Goal: Task Accomplishment & Management: Use online tool/utility

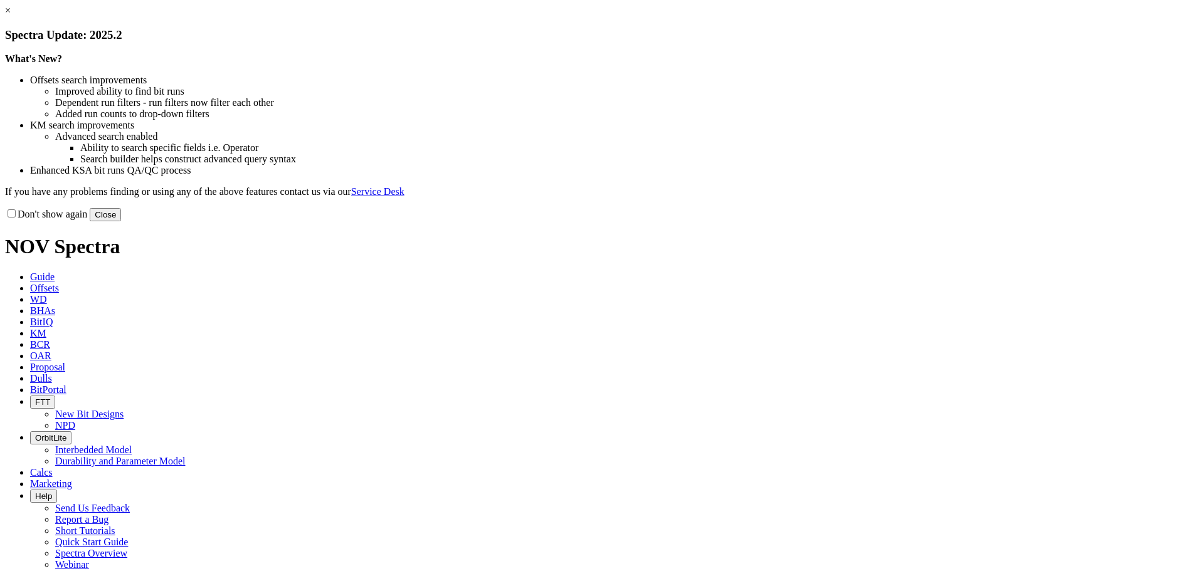
click at [121, 221] on button "Close" at bounding box center [105, 214] width 31 height 13
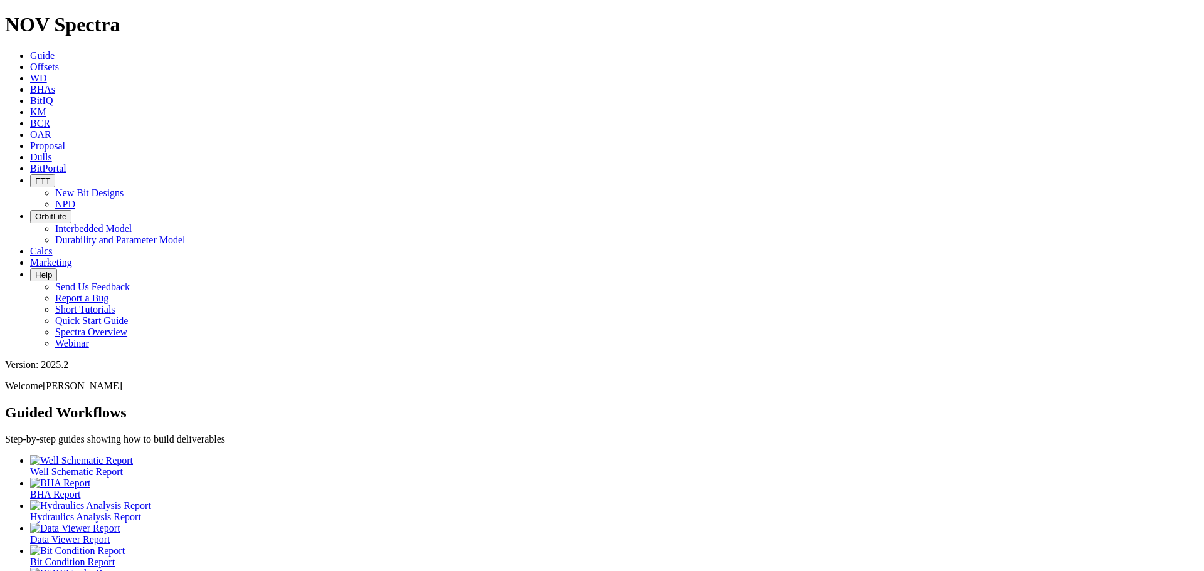
click at [59, 61] on span "Offsets" at bounding box center [44, 66] width 29 height 11
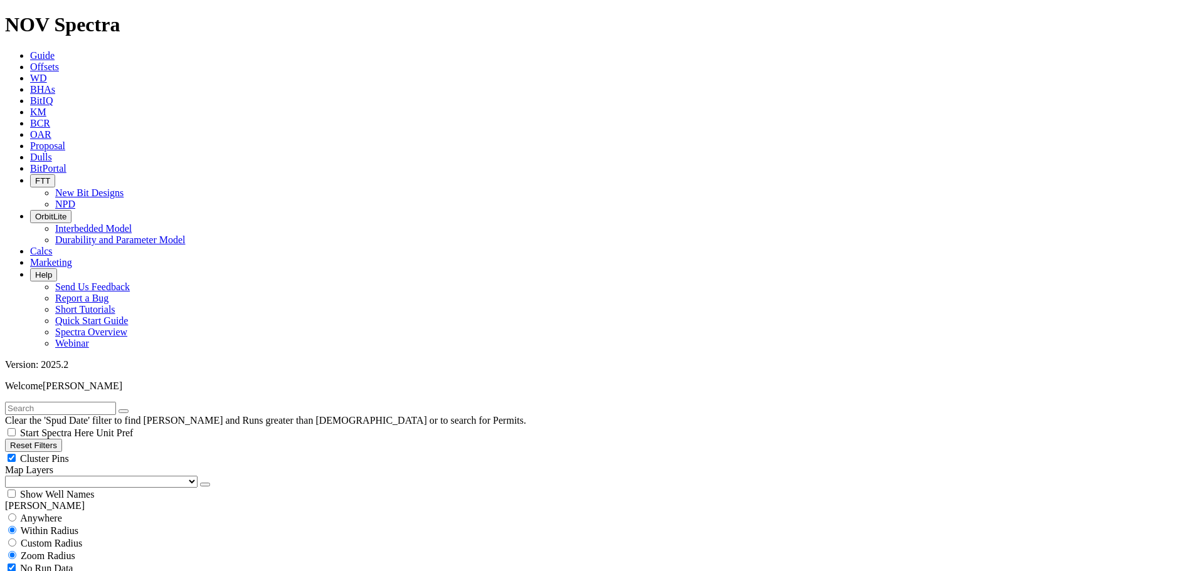
click at [61, 402] on input "text" at bounding box center [60, 408] width 111 height 13
type input "[PERSON_NAME] May [PERSON_NAME]"
click at [122, 452] on div "Cluster Pins" at bounding box center [602, 458] width 1194 height 13
checkbox input "false"
click at [73, 476] on select "US Counties [GEOGRAPHIC_DATA], [GEOGRAPHIC_DATA] [GEOGRAPHIC_DATA], [GEOGRAPHIC…" at bounding box center [101, 482] width 192 height 12
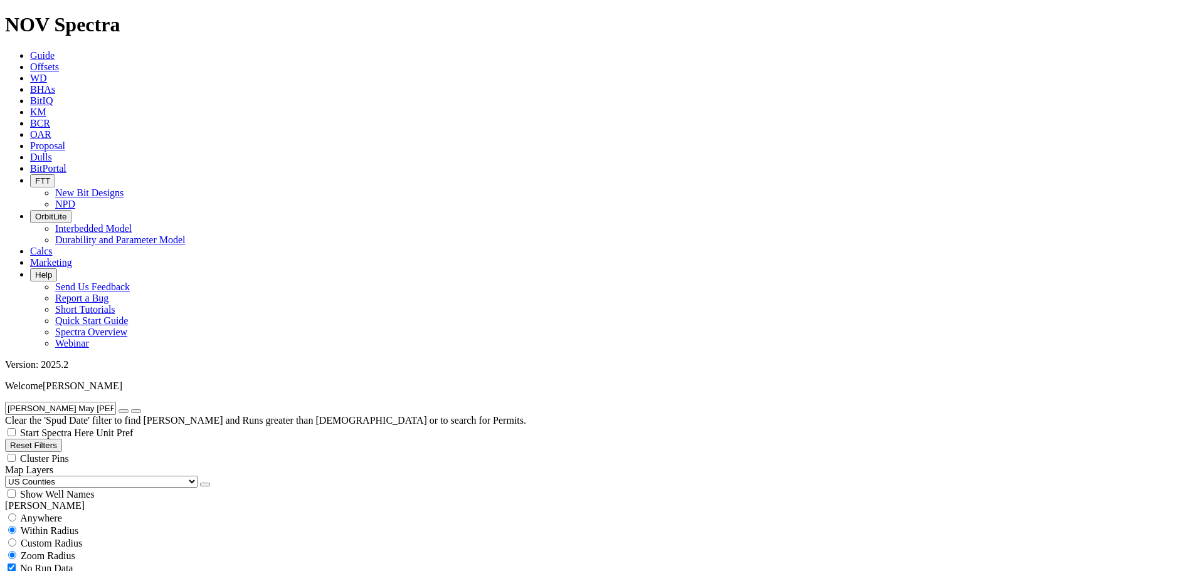
click at [9, 476] on select "US Counties [GEOGRAPHIC_DATA], [GEOGRAPHIC_DATA] [GEOGRAPHIC_DATA], [GEOGRAPHIC…" at bounding box center [101, 482] width 192 height 12
click at [129, 409] on button "button" at bounding box center [124, 411] width 10 height 4
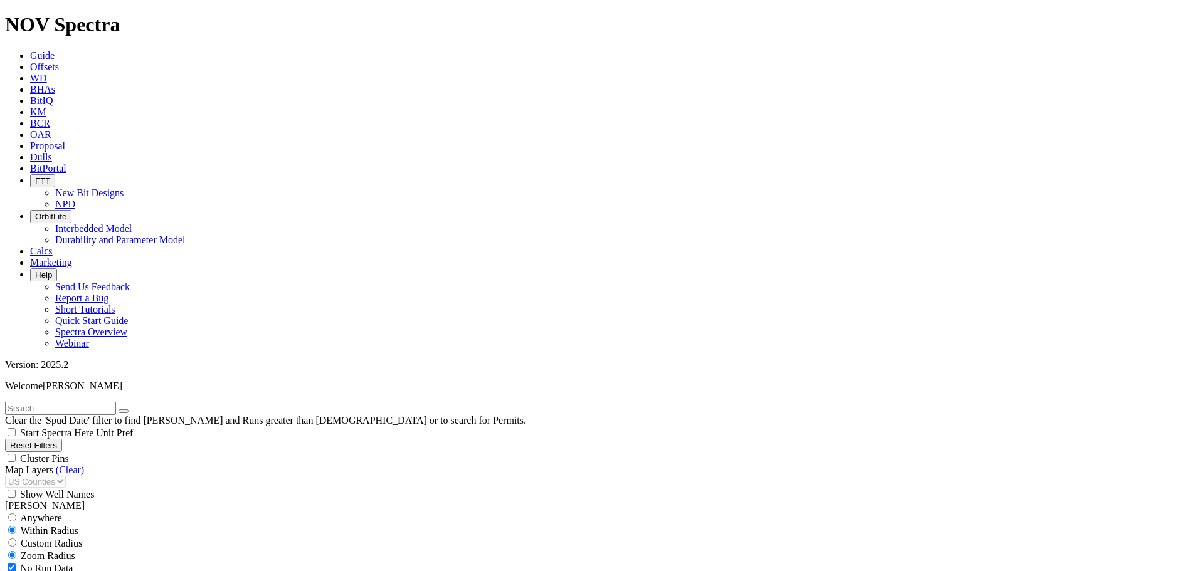
select select "8.75"
checkbox input "false"
select select "? number:8.75 ?"
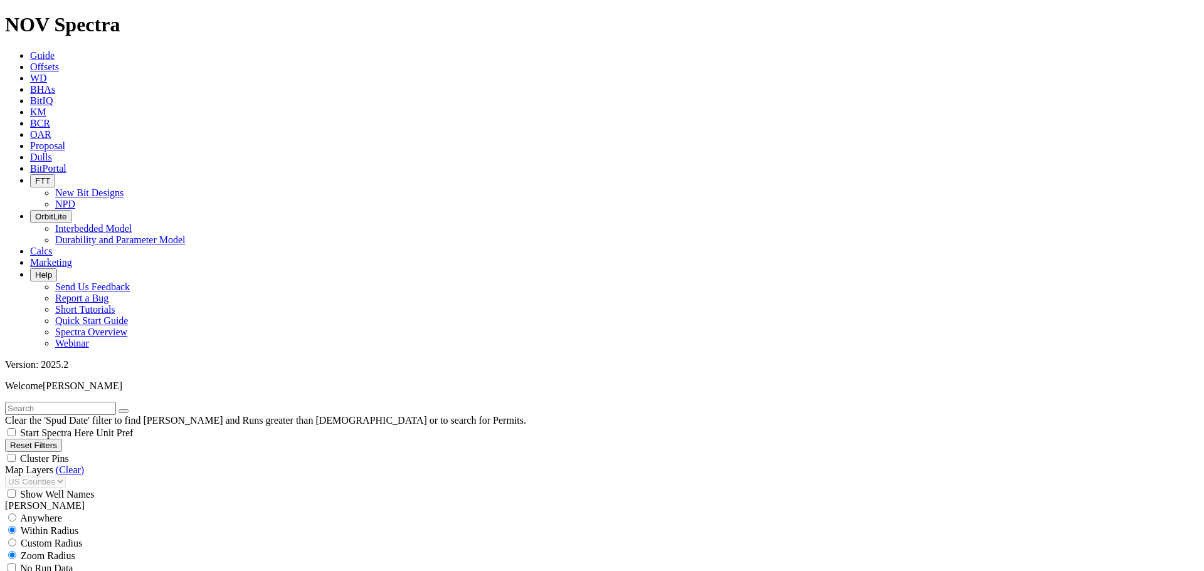
scroll to position [585, 0]
type input "10000"
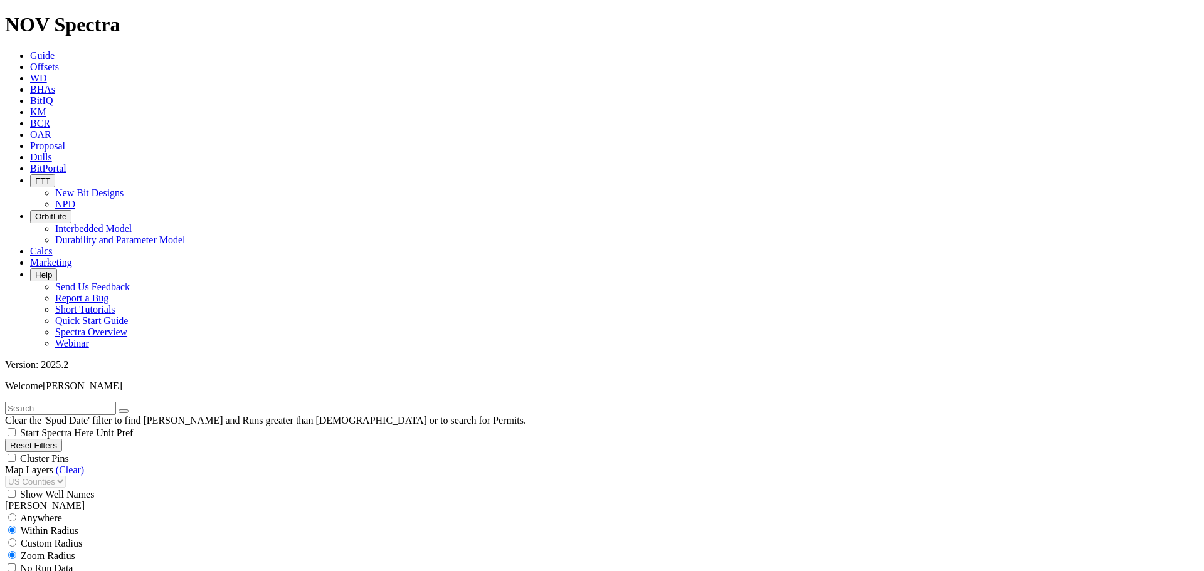
type input "6000"
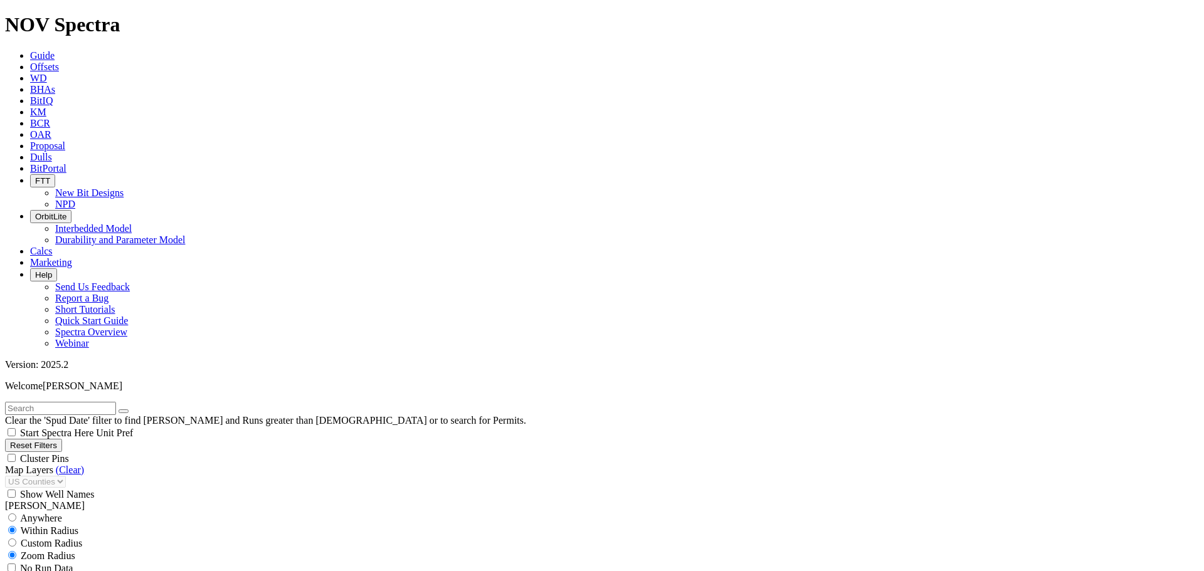
type input "400"
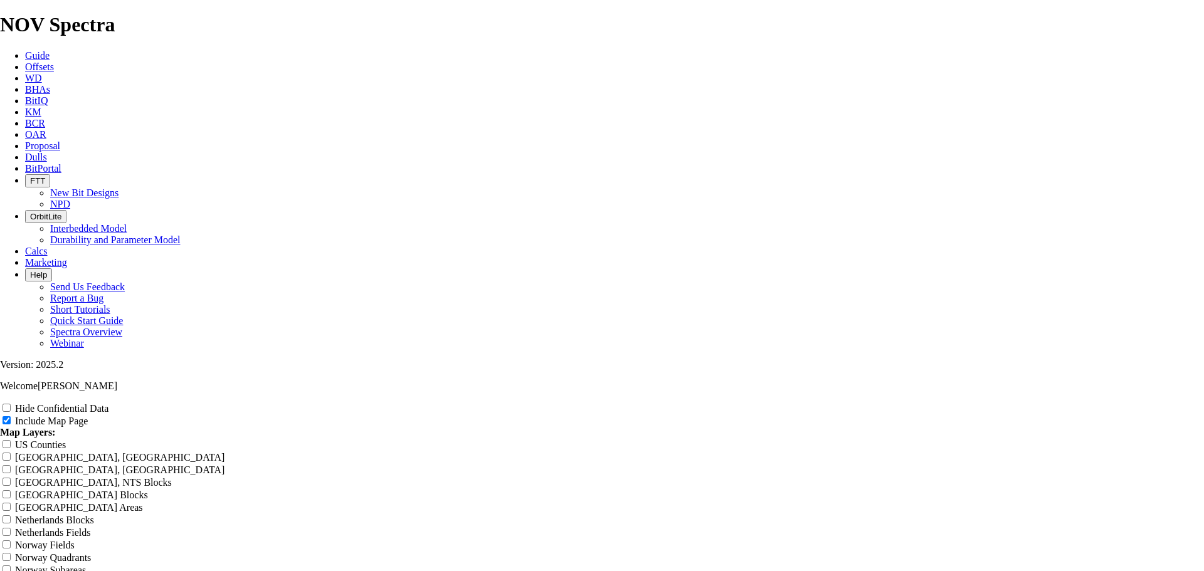
scroll to position [1463, 0]
drag, startPoint x: 712, startPoint y: 198, endPoint x: 411, endPoint y: 176, distance: 301.1
type input "M"
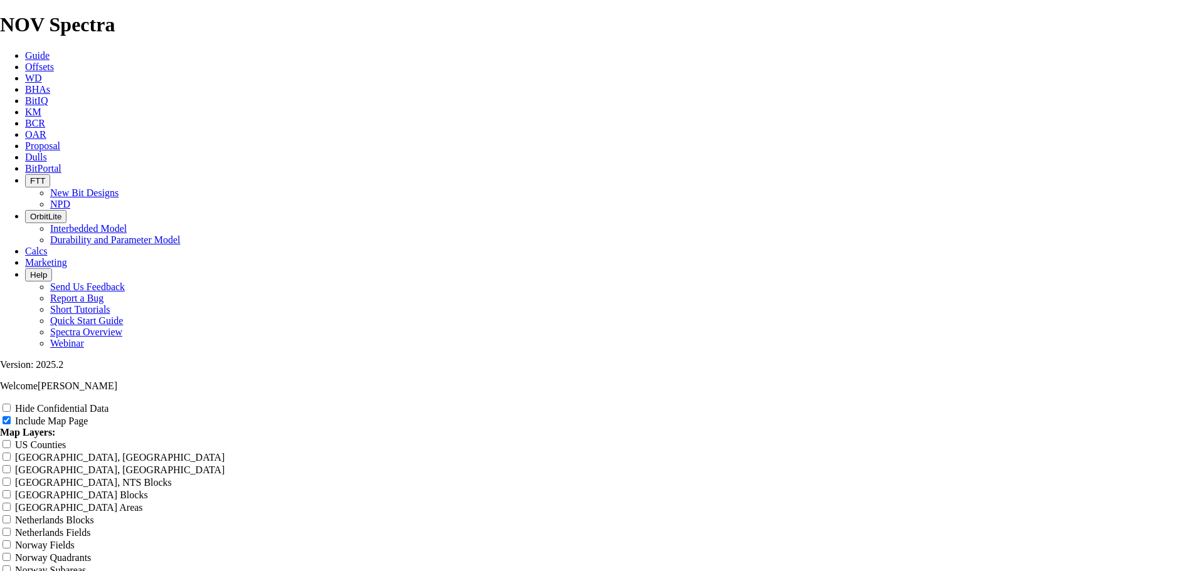
type input "M"
type input "Mu"
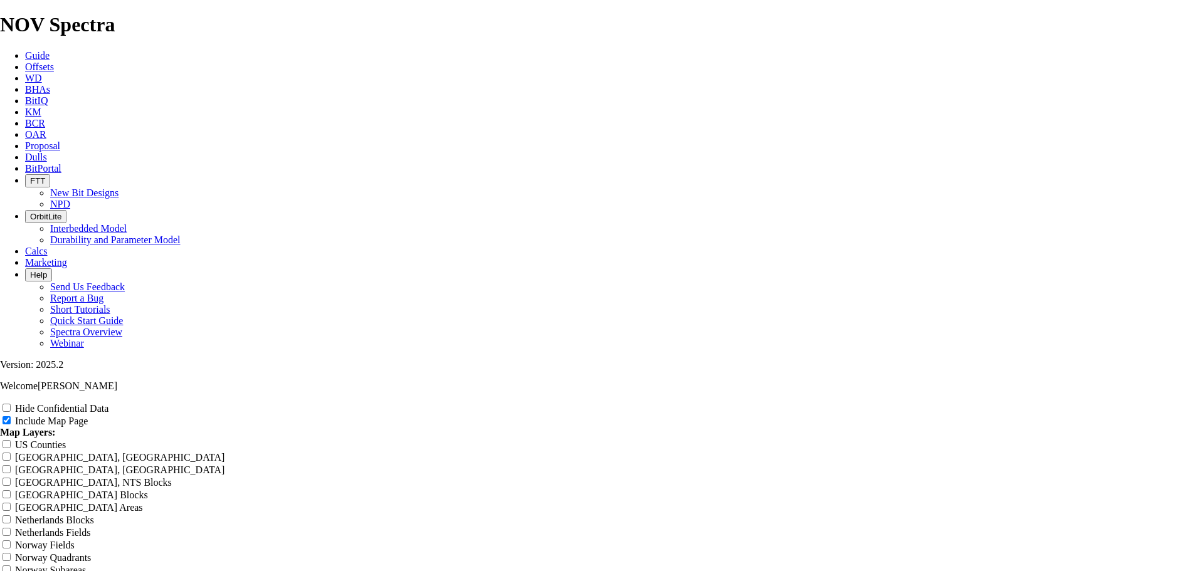
type input "Mu"
type input "Mur"
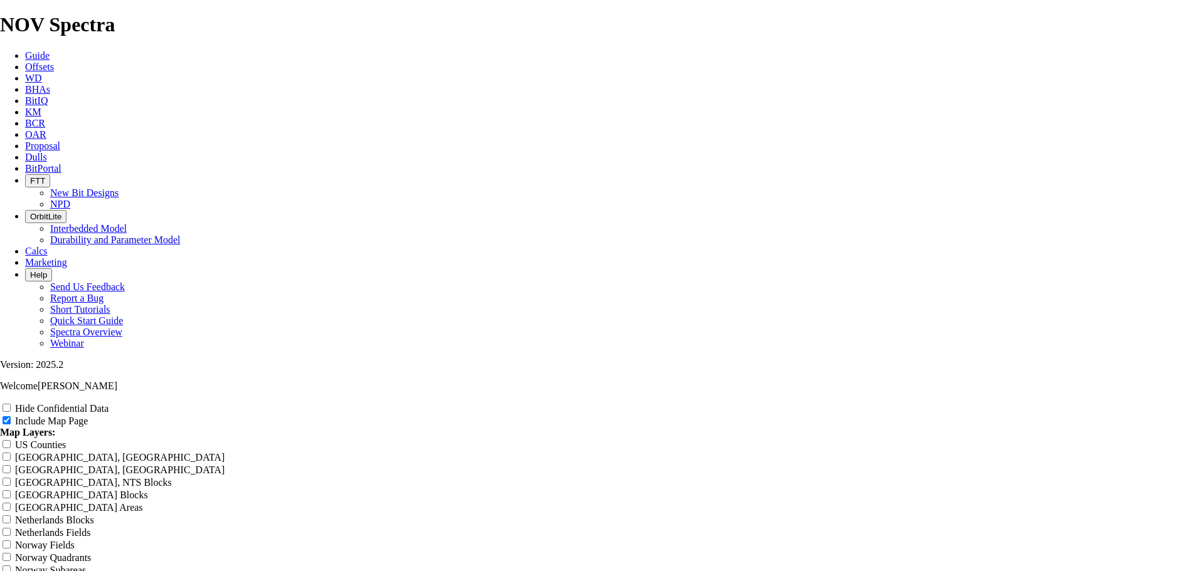
type input "Mur"
type input "Murp"
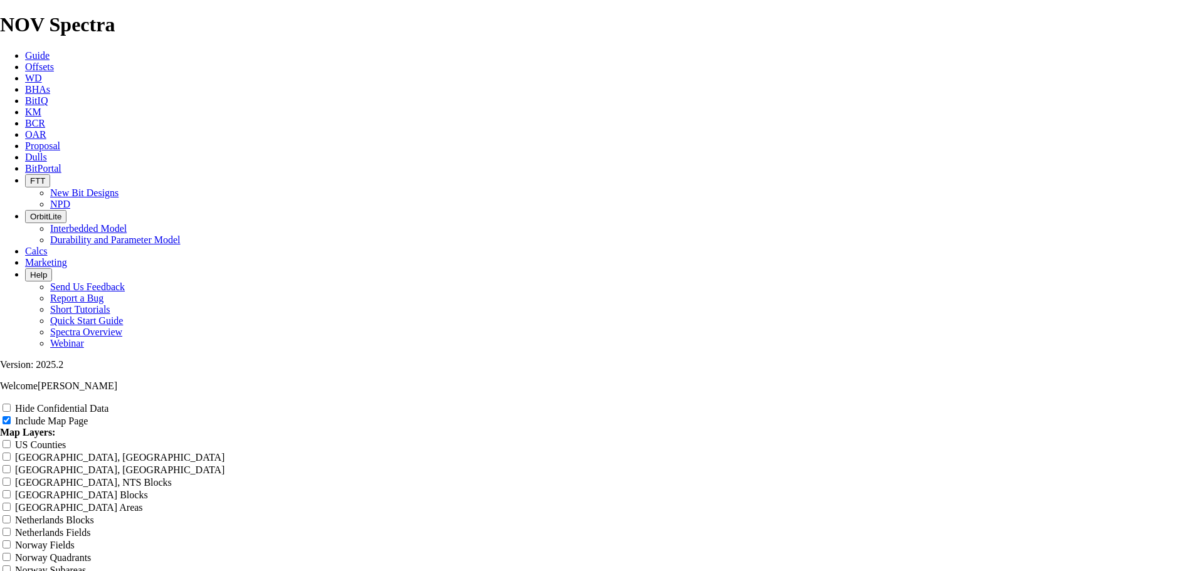
type input "Murp"
type input "Murph"
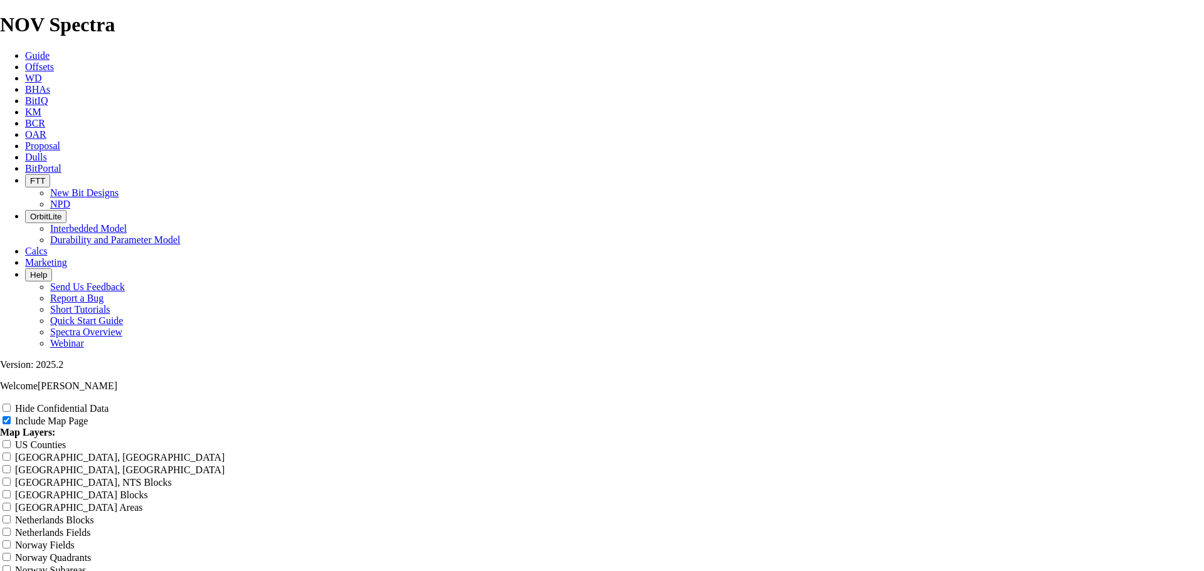
type input "Murph"
type input "[PERSON_NAME]"
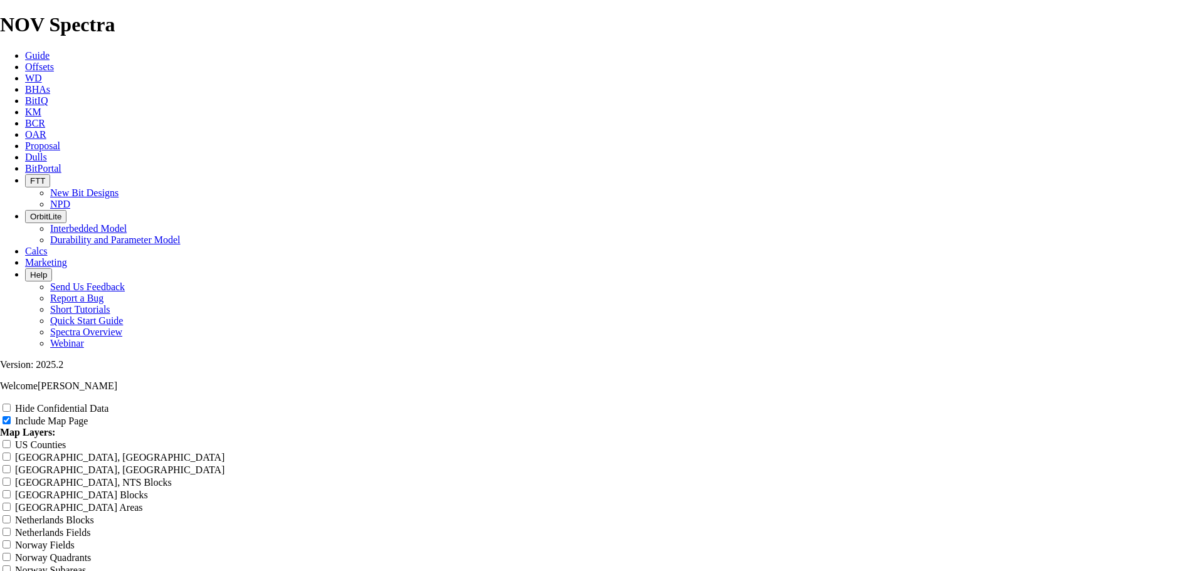
type input "[PERSON_NAME]"
type input "[PERSON_NAME] -"
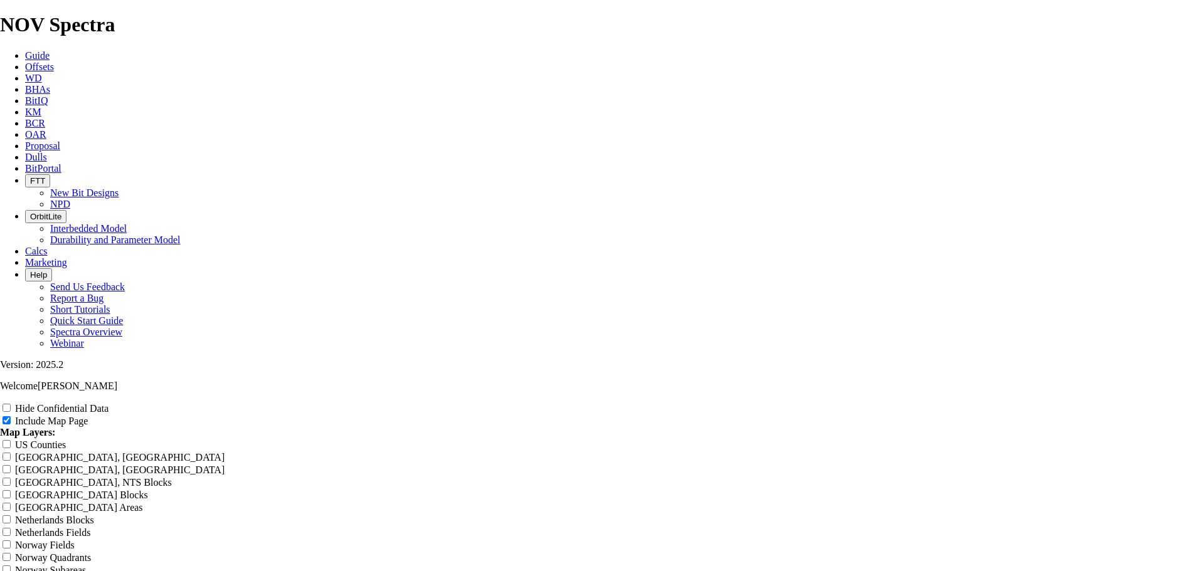
type input "[PERSON_NAME] -"
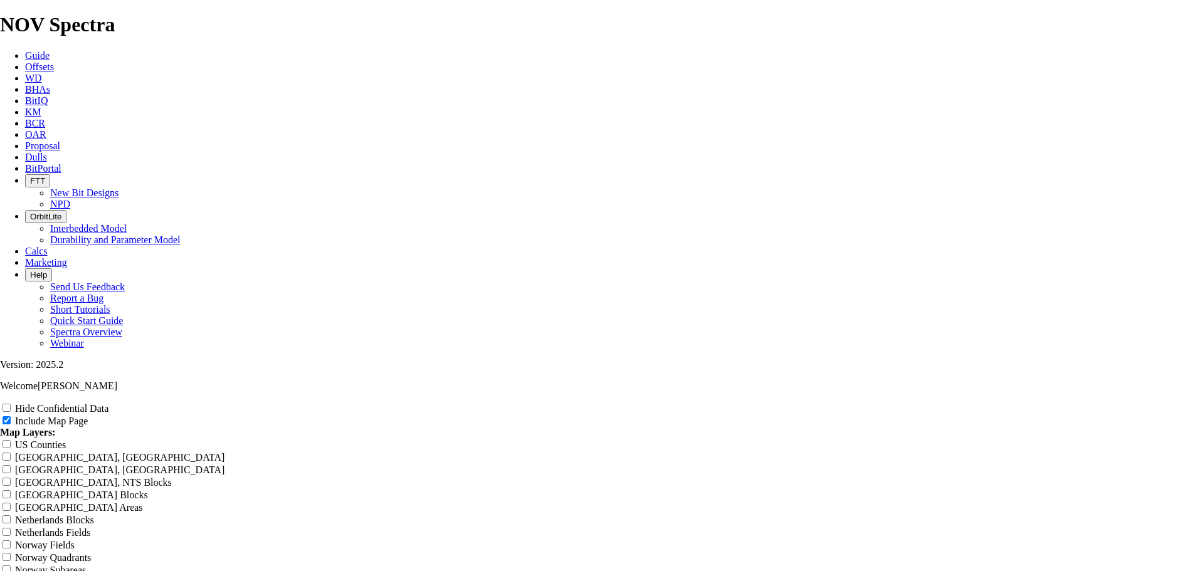
type input "[PERSON_NAME] - 8"
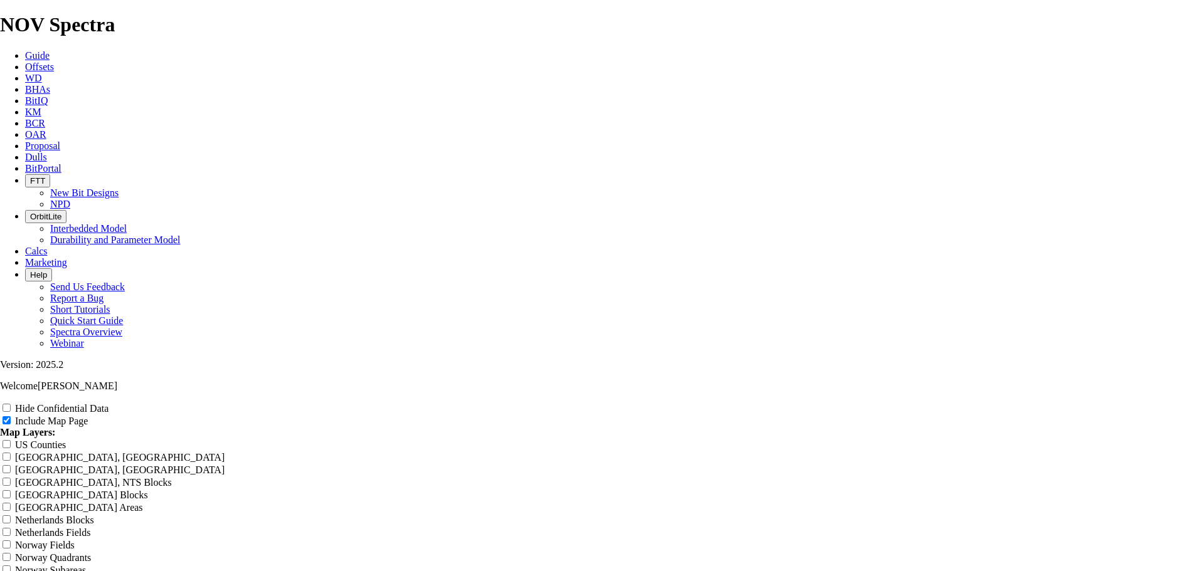
type input "[PERSON_NAME] - 8."
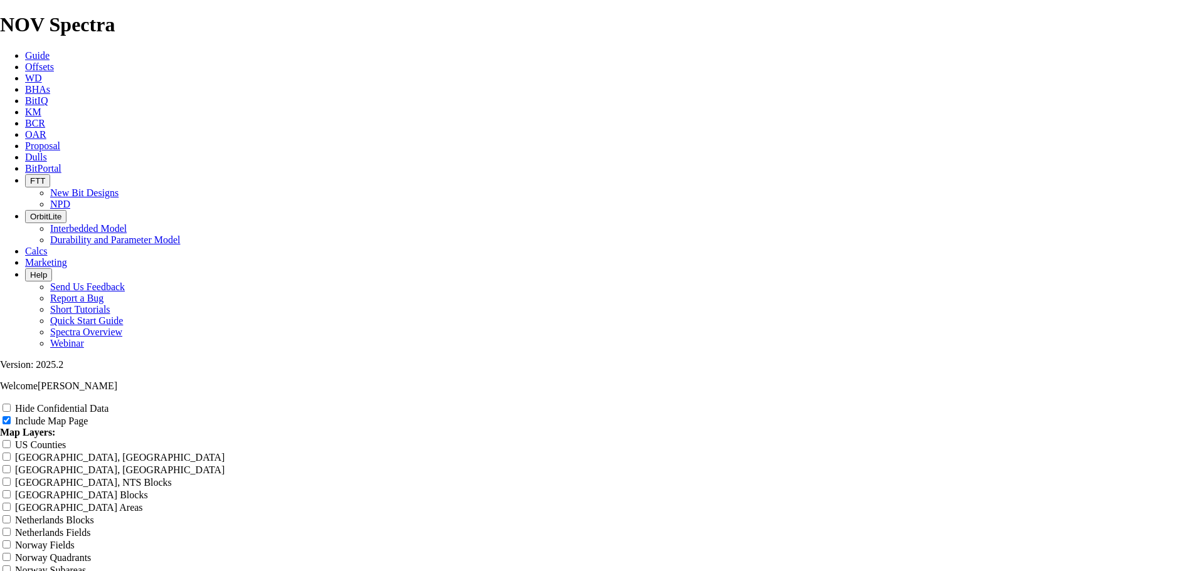
type input "[PERSON_NAME] - 8.7"
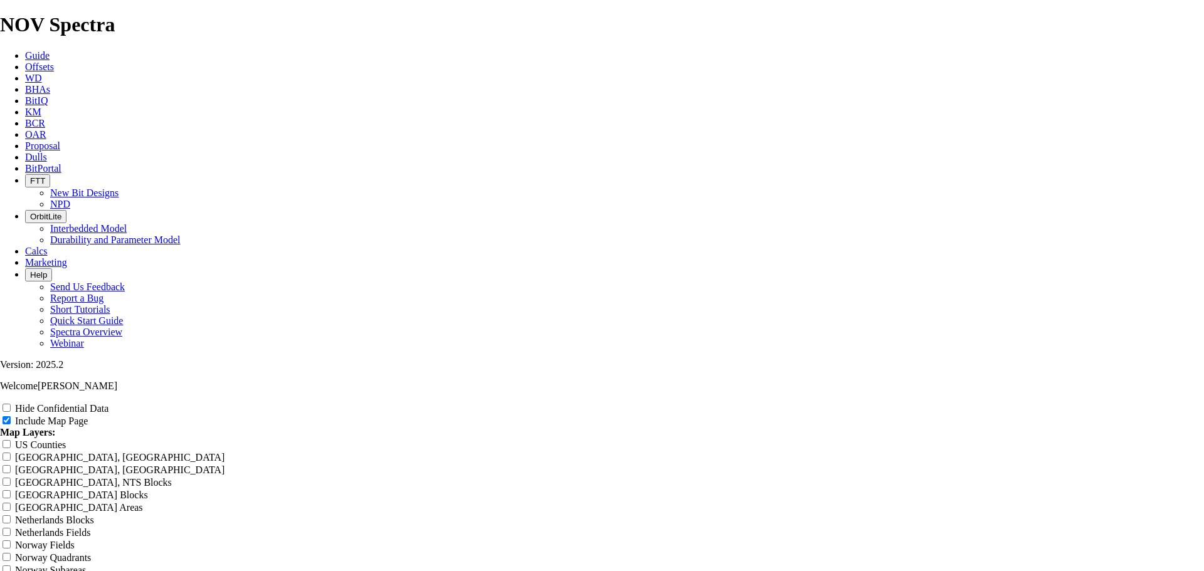
type input "[PERSON_NAME] - 8.75"
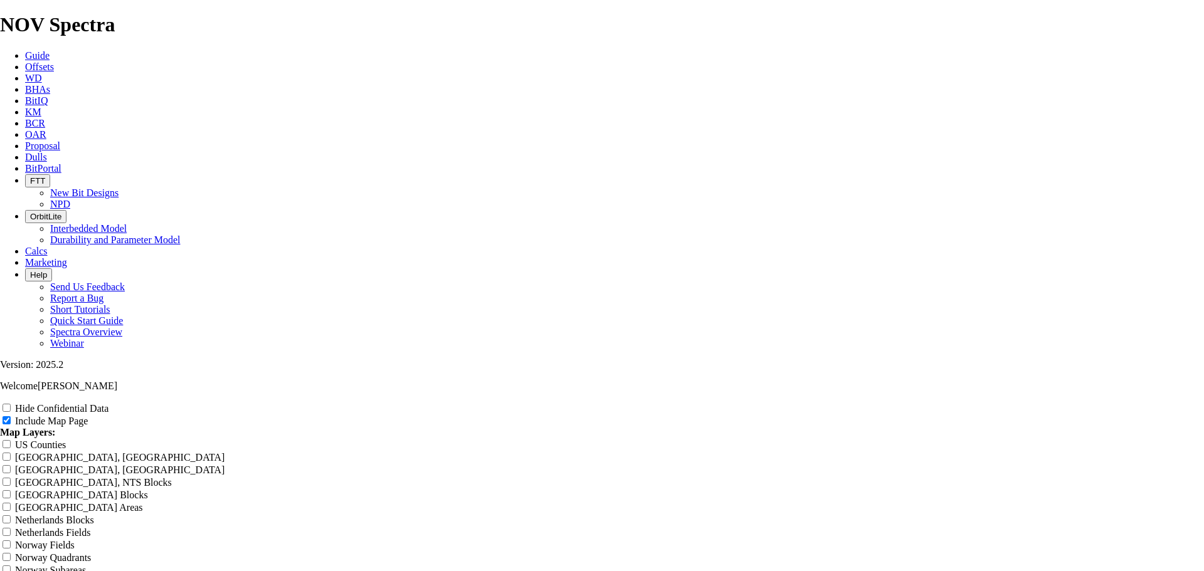
type input "[PERSON_NAME] - 8.75"
type input "[PERSON_NAME] - 8.75 C"
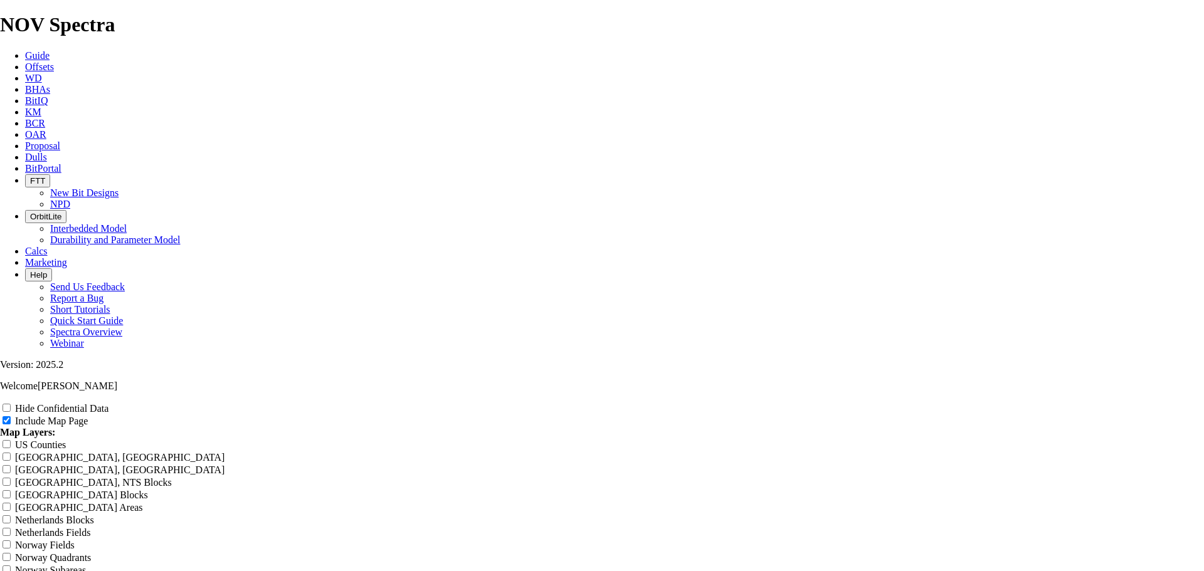
type input "[PERSON_NAME] - 8.75 C"
type input "[PERSON_NAME] - 8.75 Cu"
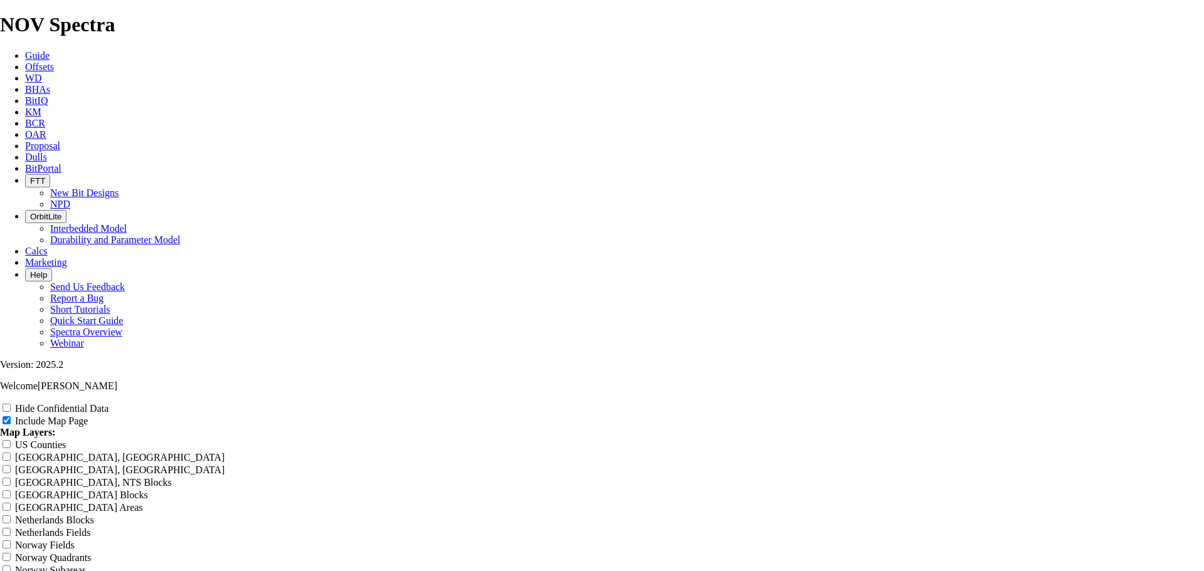
type input "[PERSON_NAME] - 8.75 Cu"
type input "[PERSON_NAME] - 8.75 Cur"
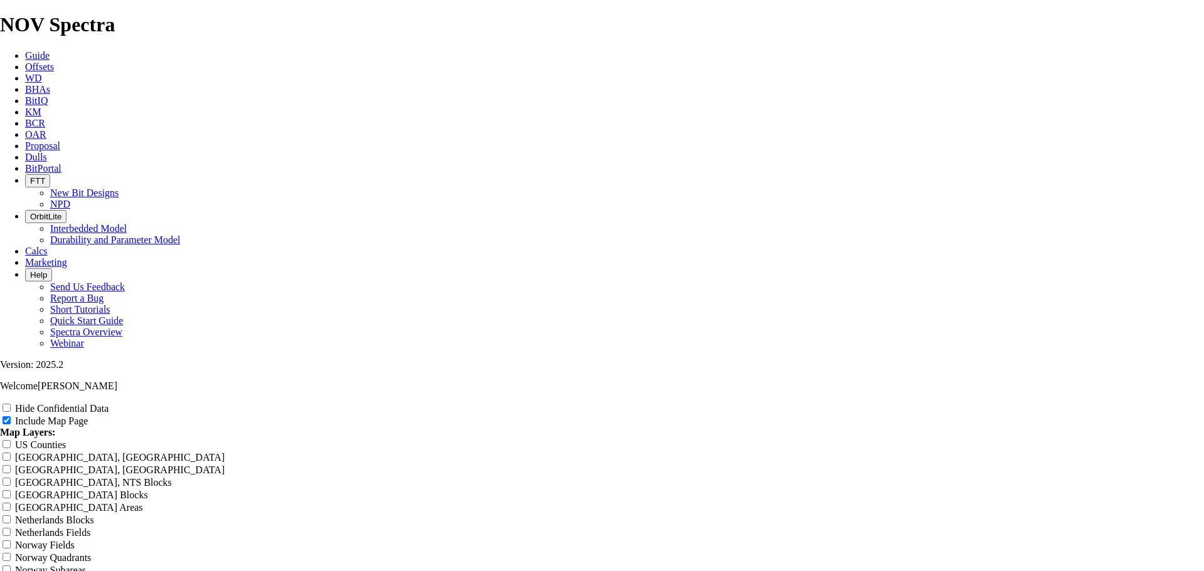
type input "[PERSON_NAME] - 8.75 Cur"
type input "[PERSON_NAME] - 8.75 Curv"
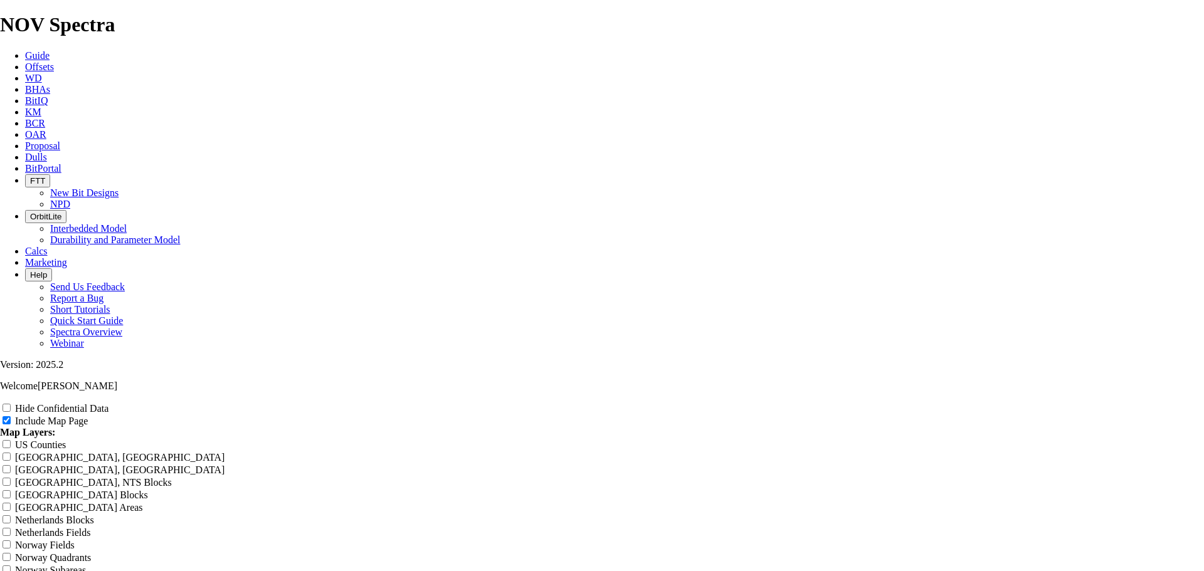
type input "[PERSON_NAME] - 8.75 Curv"
type input "[PERSON_NAME] - 8.75 Curve"
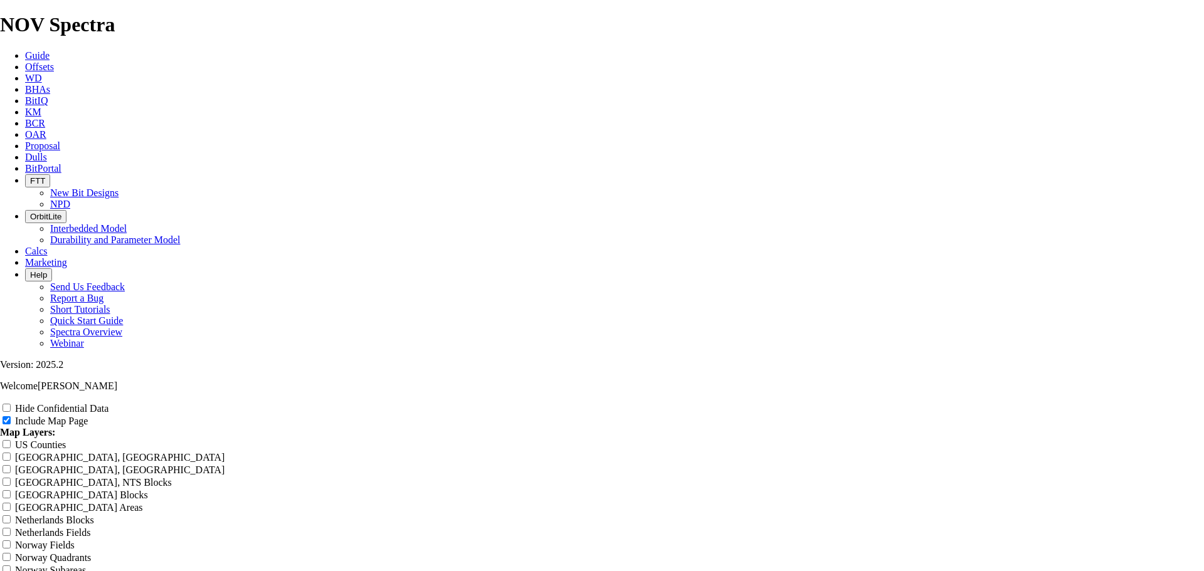
type input "[PERSON_NAME] - 8.75 Curve"
type input "[PERSON_NAME] - 8.75 Curve -"
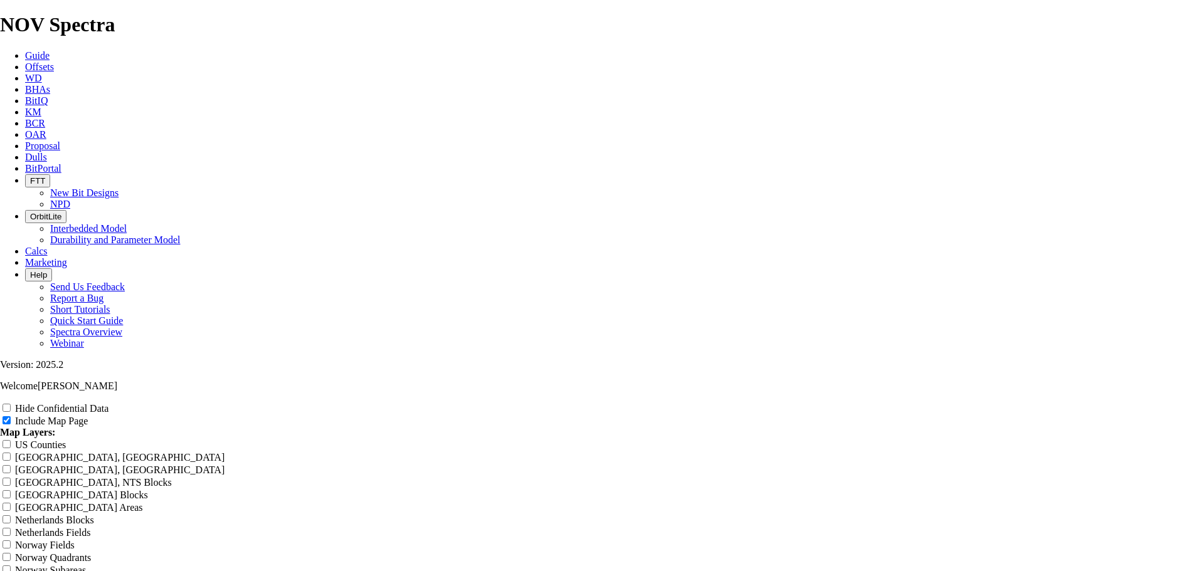
type input "[PERSON_NAME] - 8.75 Curve -"
type input "[PERSON_NAME] - 8.75 Curve -L"
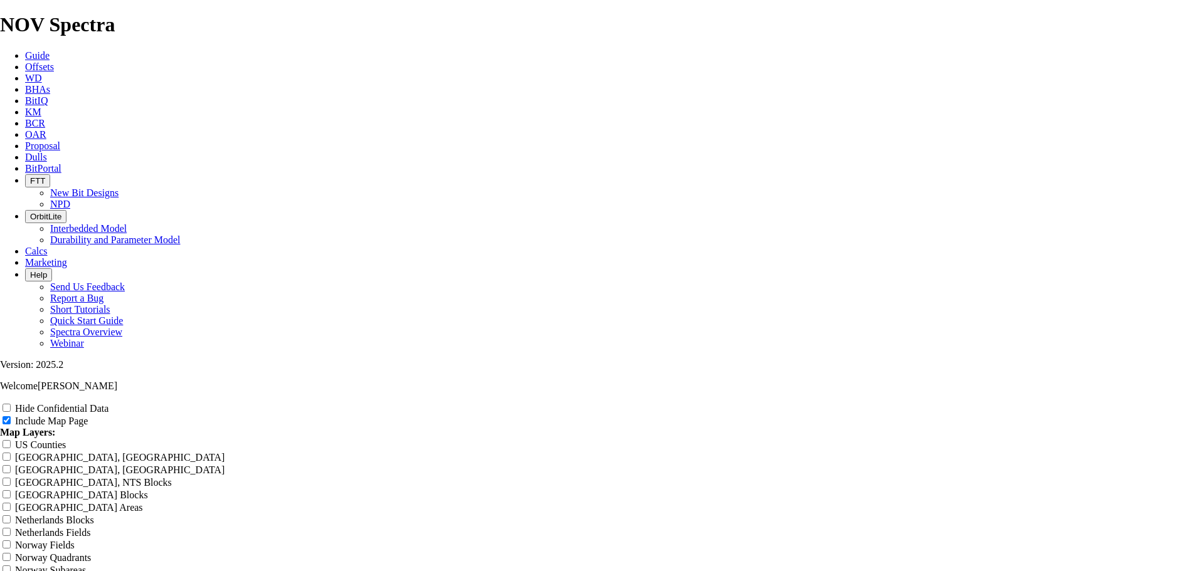
type input "[PERSON_NAME] - 8.75 Curve -L"
type input "[PERSON_NAME] - 8.75 Curve -"
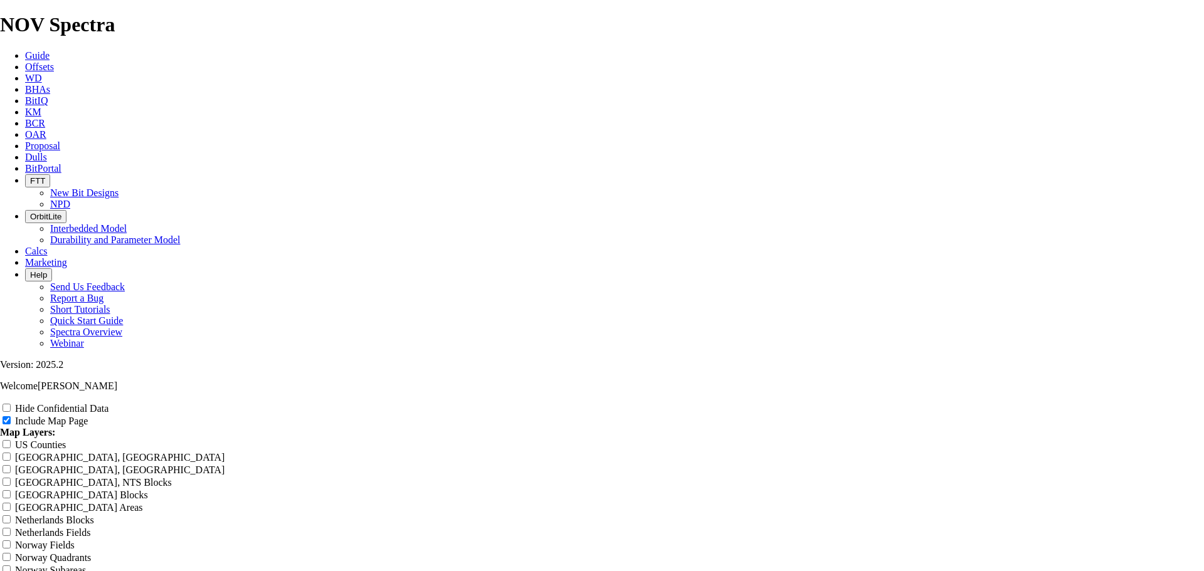
type input "[PERSON_NAME] - 8.75 Curve -"
type input "[PERSON_NAME] - 8.75 Curve"
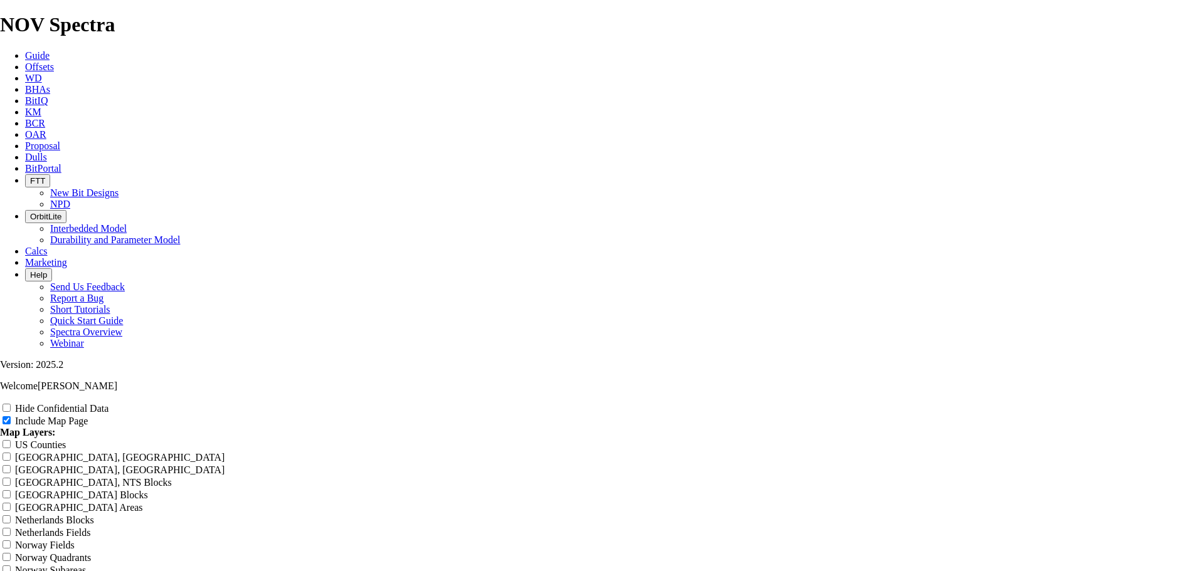
type input "[PERSON_NAME] - 8.75 Curve"
type input "[PERSON_NAME] - 8.75 Curv"
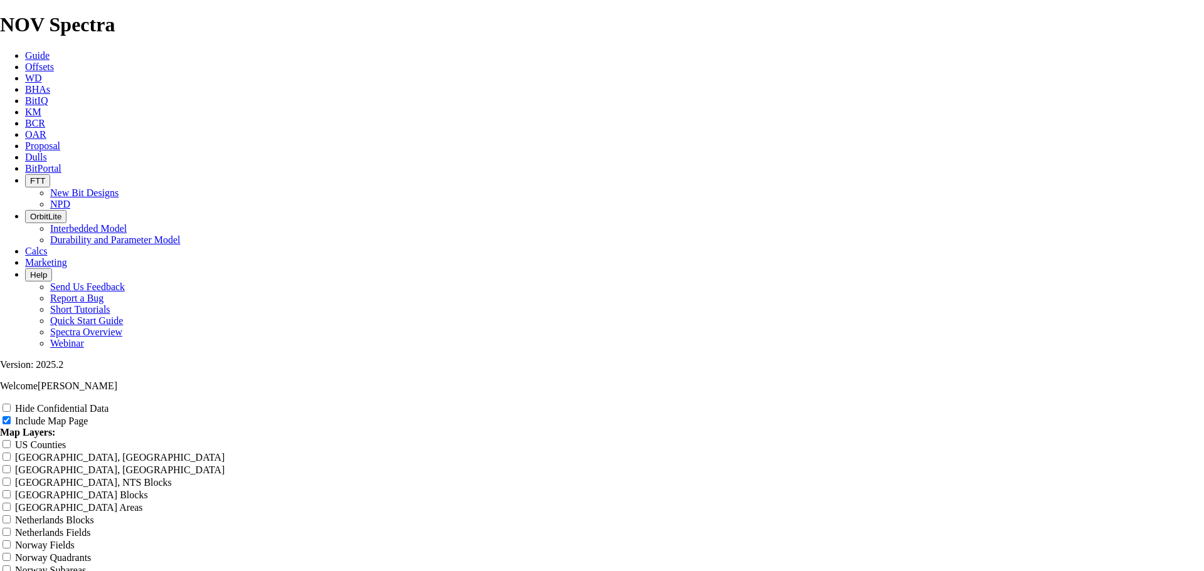
type input "[PERSON_NAME] - 8.75 Curv"
type input "[PERSON_NAME] - 8.75 Cur"
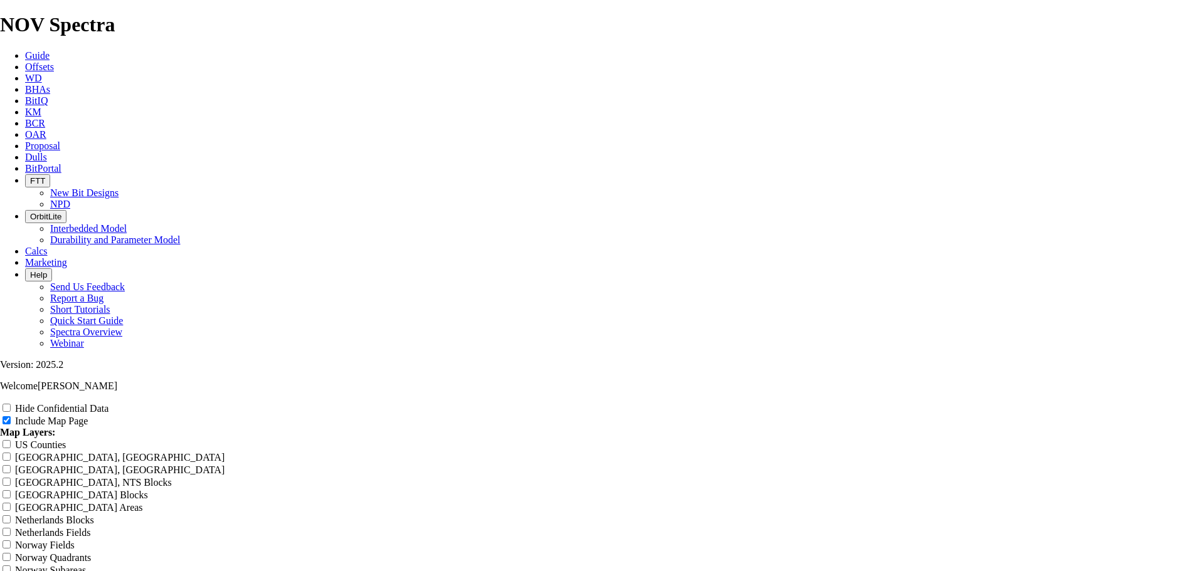
type input "[PERSON_NAME] - 8.75 Cur"
type input "[PERSON_NAME] - 8.75 Cu"
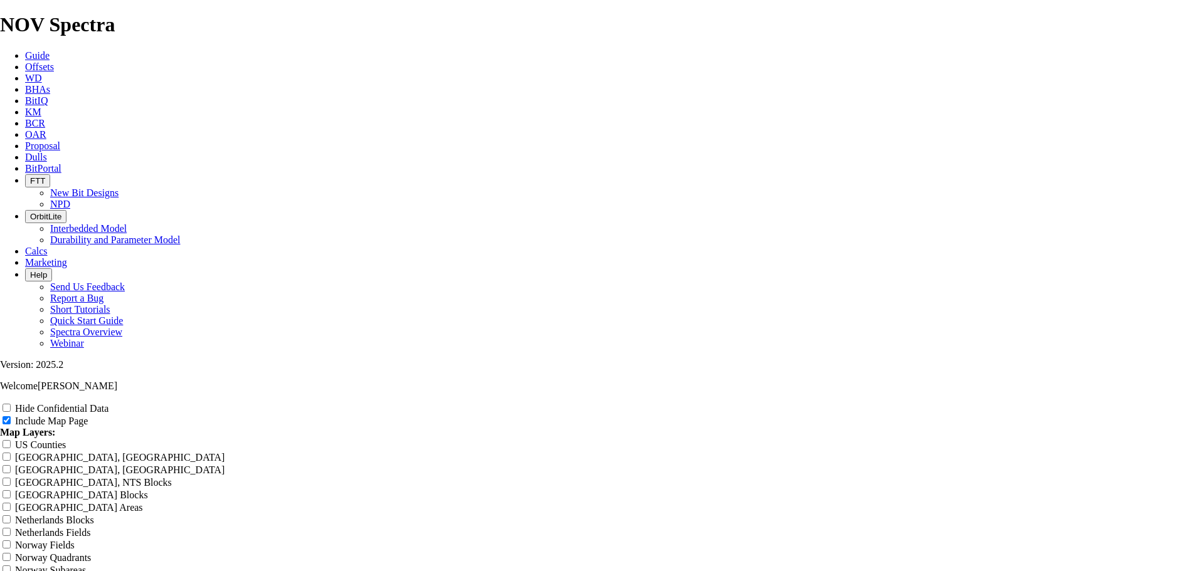
type input "[PERSON_NAME] - 8.75 Cu"
type input "[PERSON_NAME] - 8.75 C"
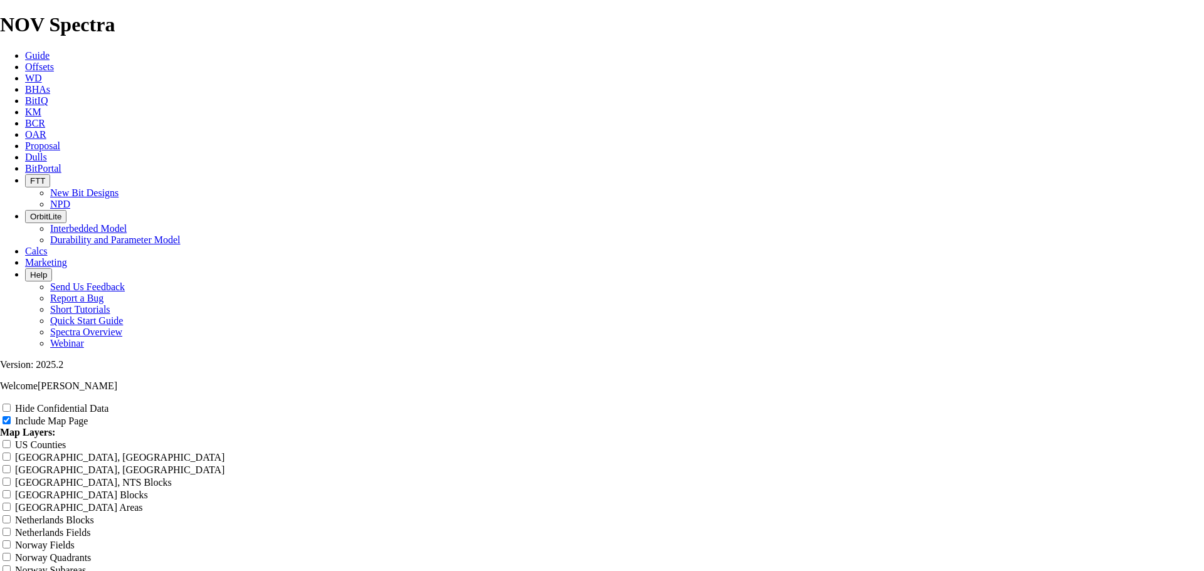
type input "[PERSON_NAME] - 8.75 C"
type input "[PERSON_NAME] - 8.75"
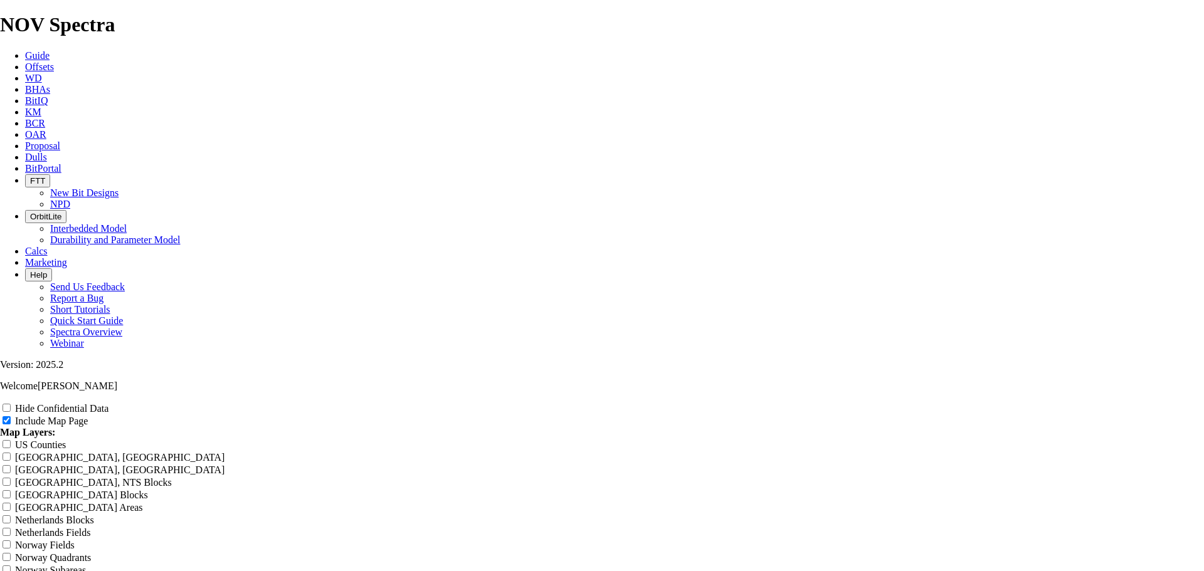
type input "[PERSON_NAME] - 8.75"
type input "[PERSON_NAME] - 8.75""
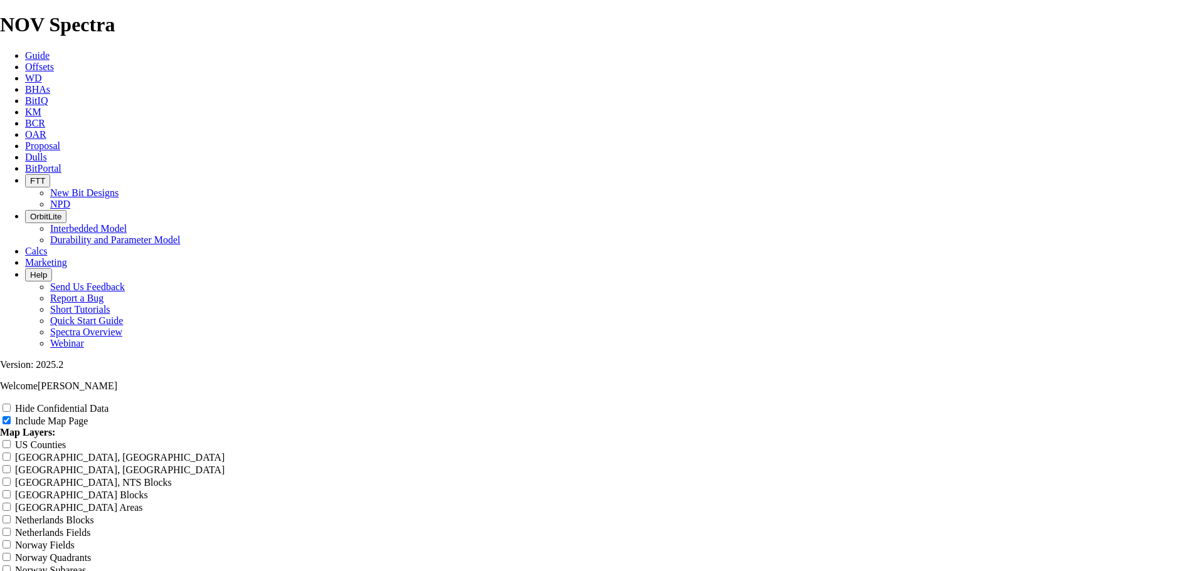
type input "[PERSON_NAME] - 8.75""
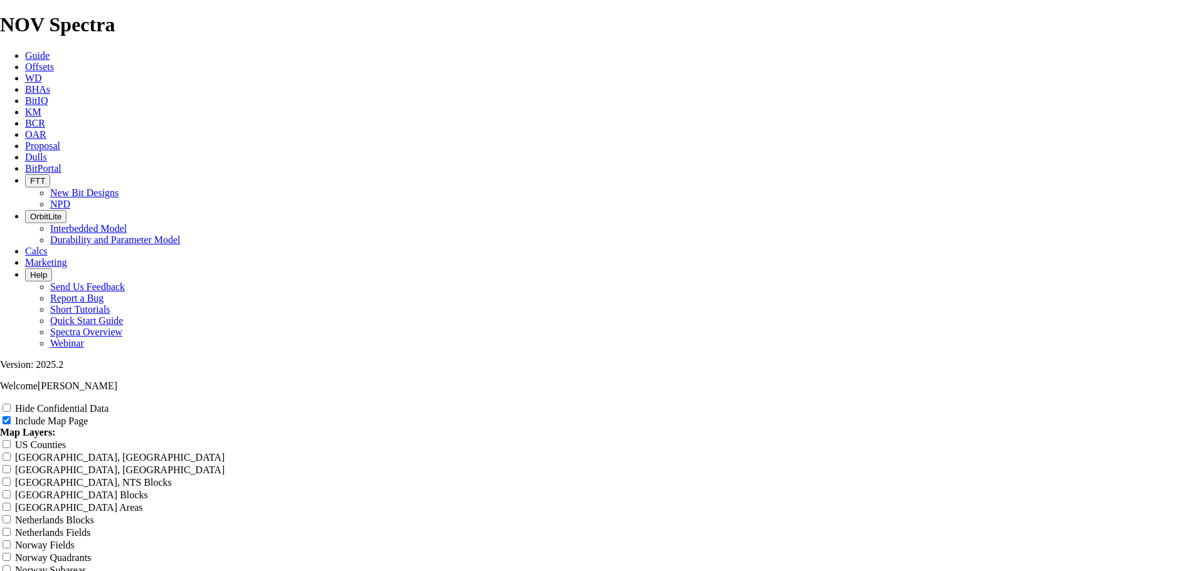
type input "[PERSON_NAME] - 8.75" c"
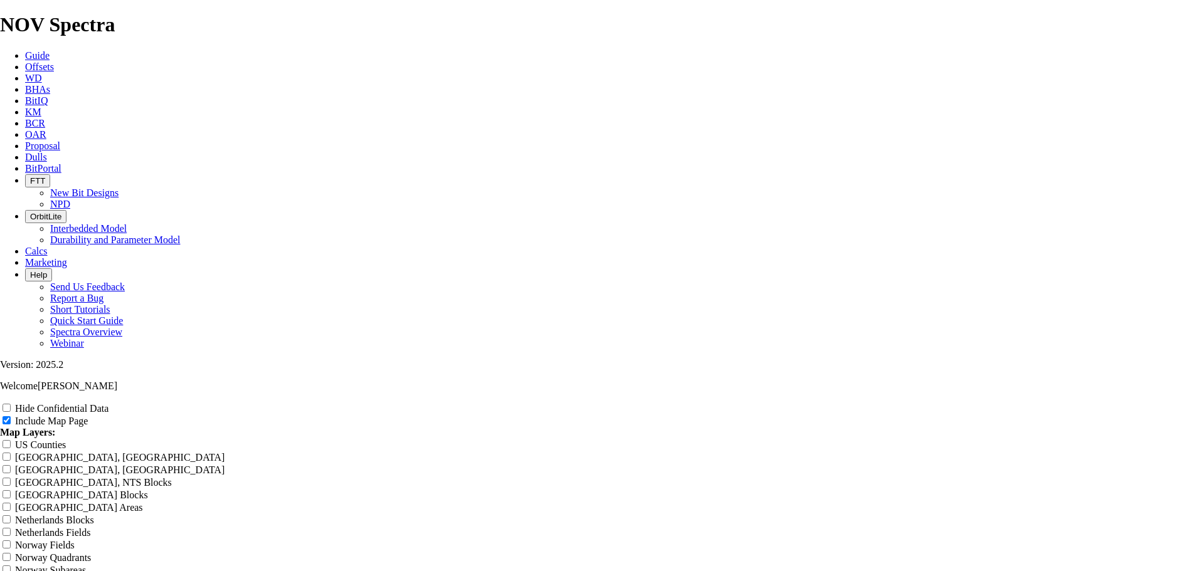
type input "[PERSON_NAME] - 8.75""
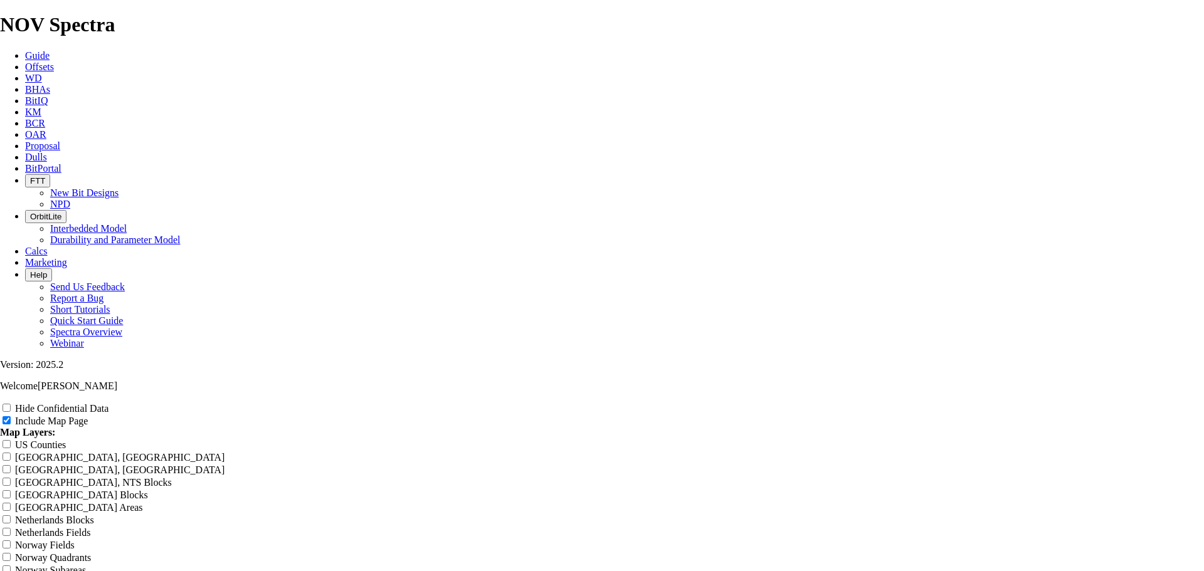
type input "[PERSON_NAME] - 8.75" c"
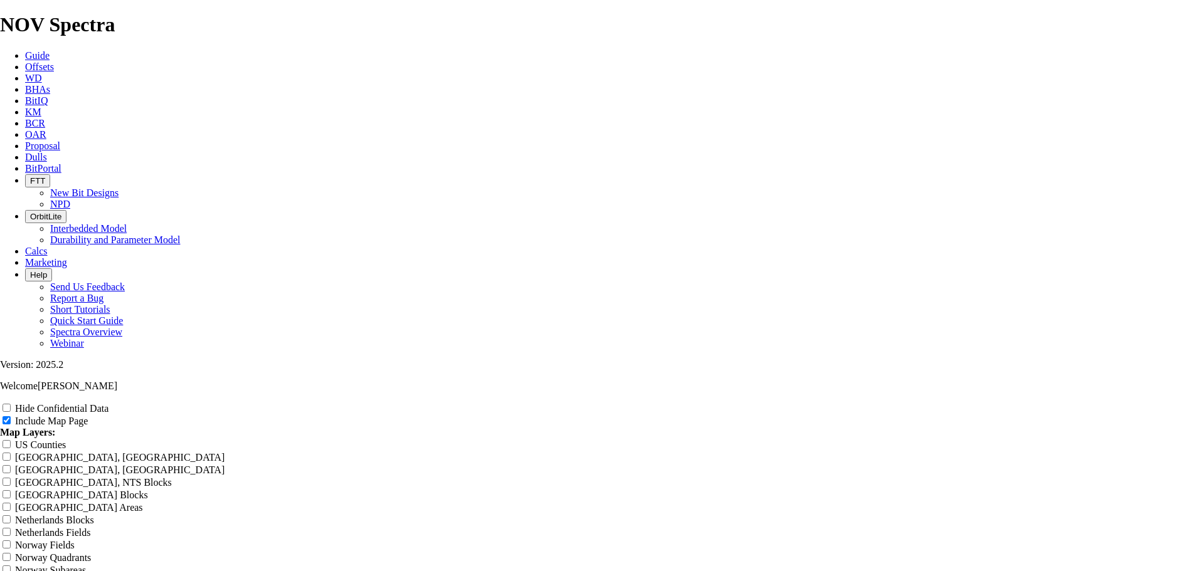
type input "[PERSON_NAME] - 8.75" cu"
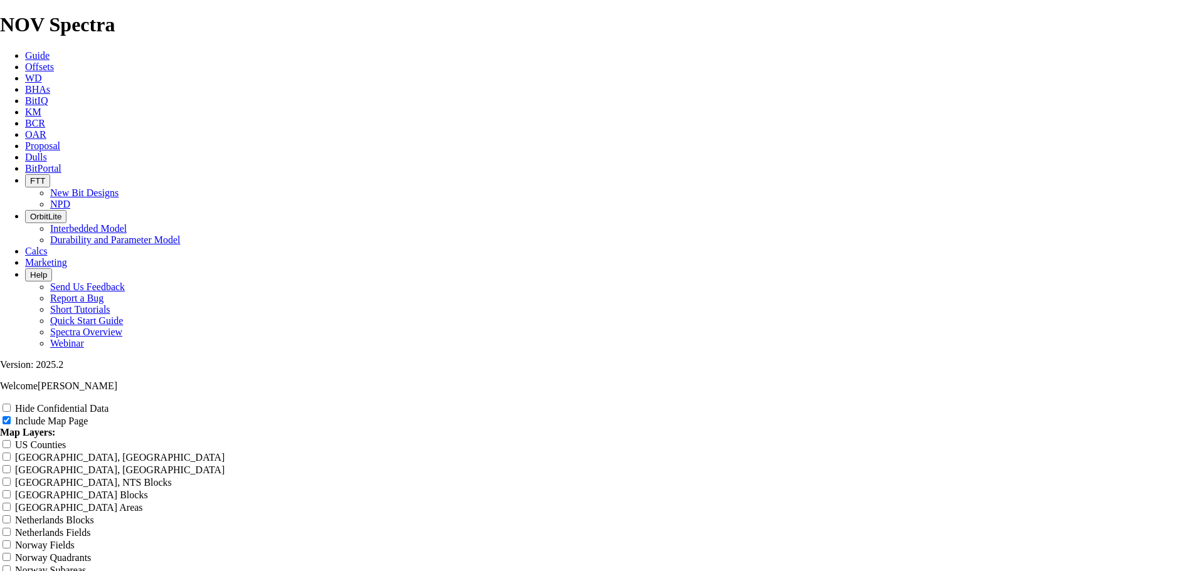
type input "[PERSON_NAME] - 8.75" cur"
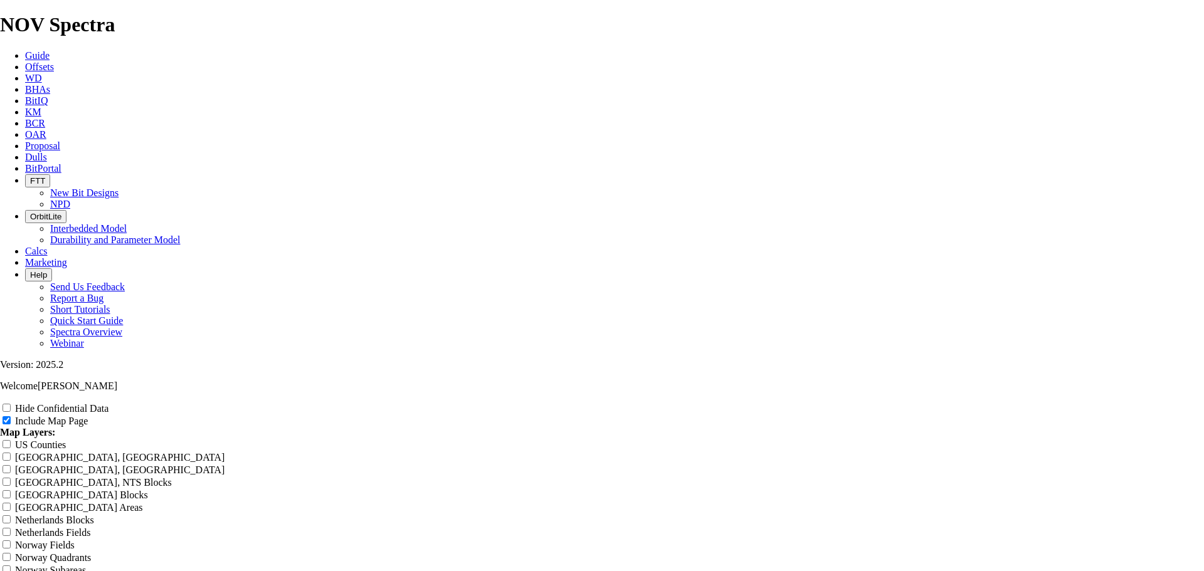
type input "[PERSON_NAME] - 8.75" cu"
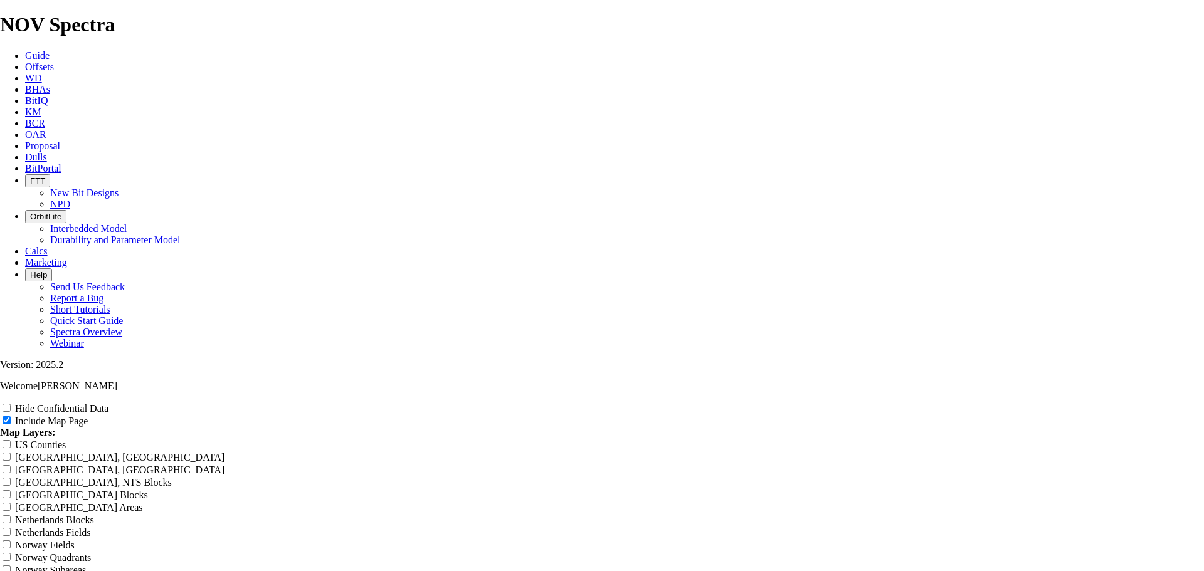
type input "[PERSON_NAME] - 8.75" c"
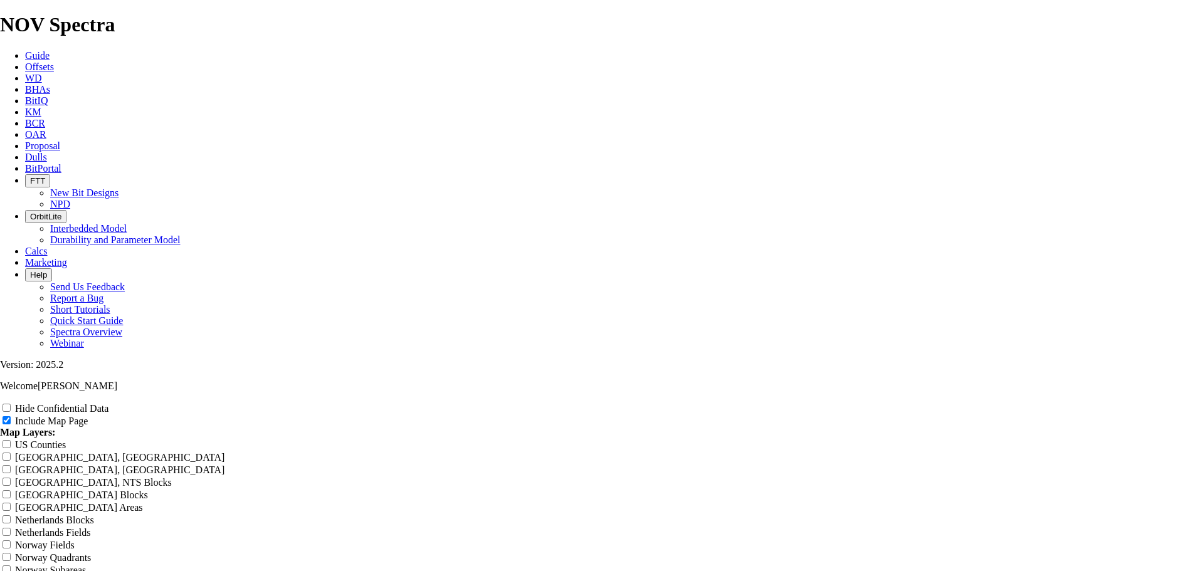
type input "[PERSON_NAME] - 8.75" cC"
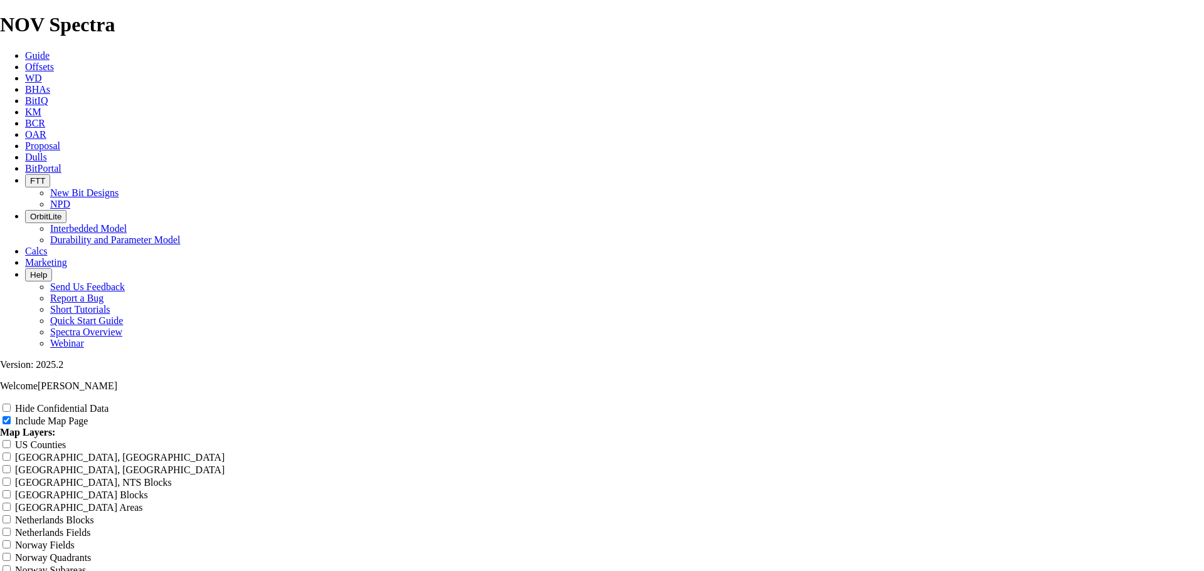
type input "[PERSON_NAME] - 8.75" c"
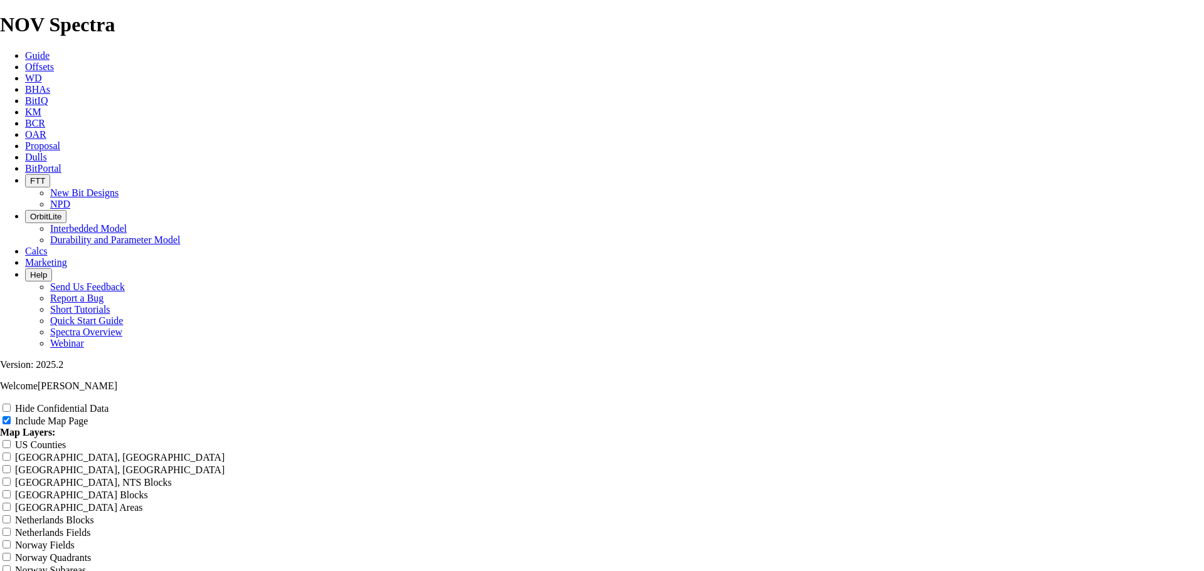
type input "[PERSON_NAME] - 8.75""
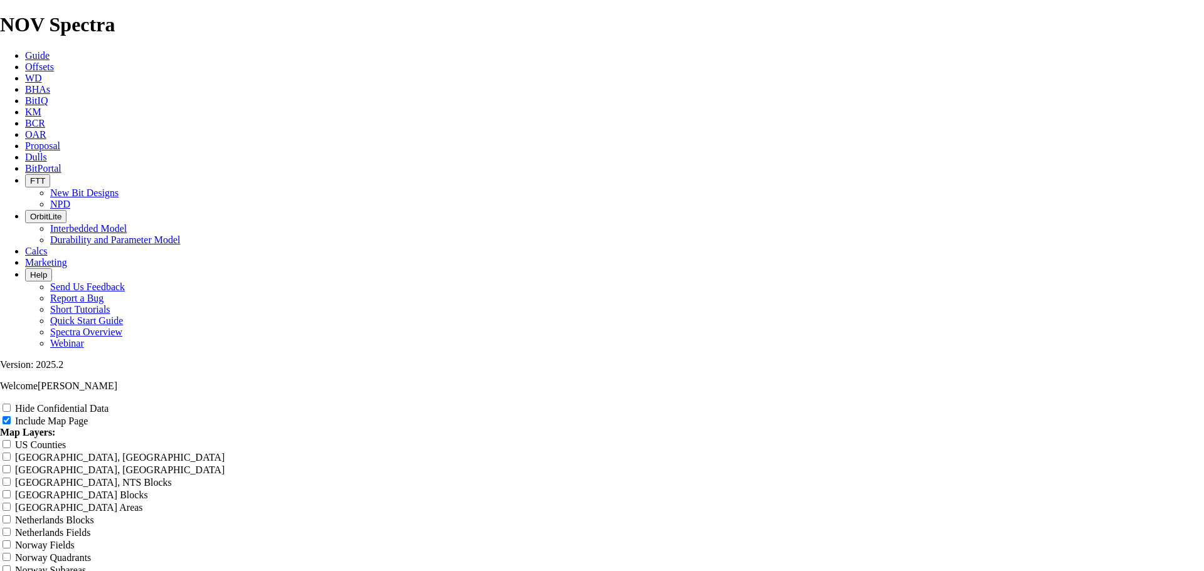
type input "[PERSON_NAME] - 8.75" C"
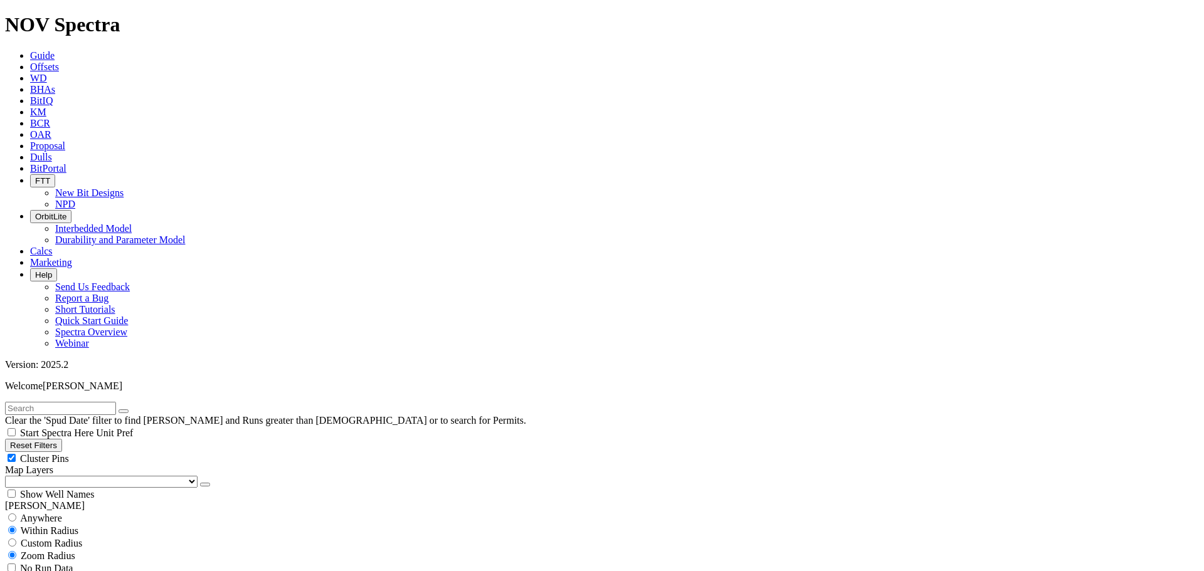
scroll to position [732, 0]
drag, startPoint x: 69, startPoint y: 377, endPoint x: 126, endPoint y: 376, distance: 57.1
drag, startPoint x: 70, startPoint y: 378, endPoint x: 109, endPoint y: 379, distance: 38.9
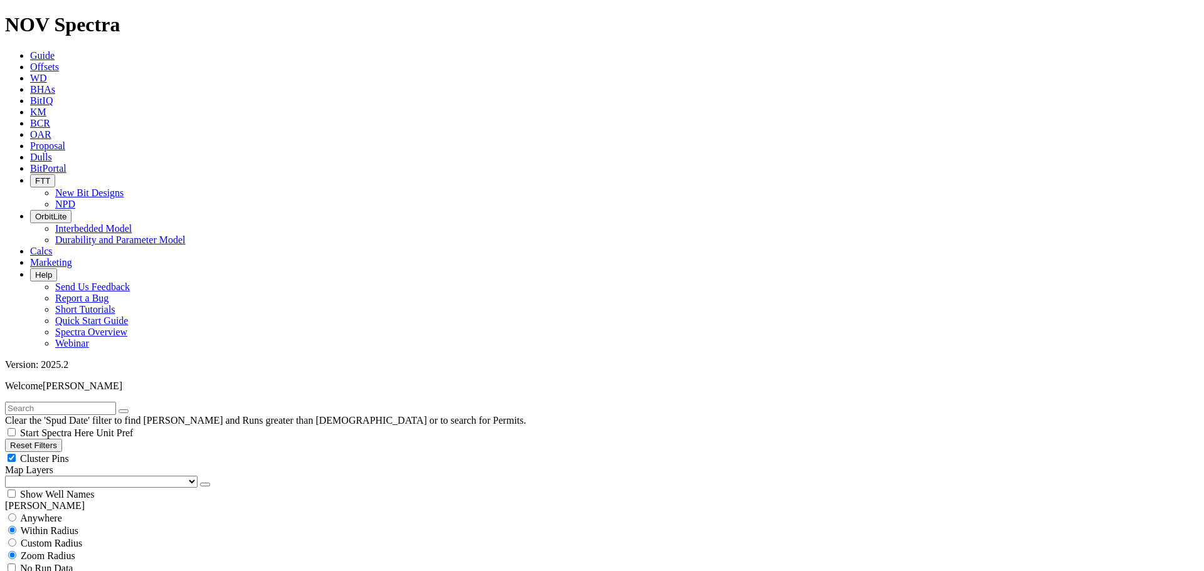
drag, startPoint x: 71, startPoint y: 159, endPoint x: 117, endPoint y: 180, distance: 50.2
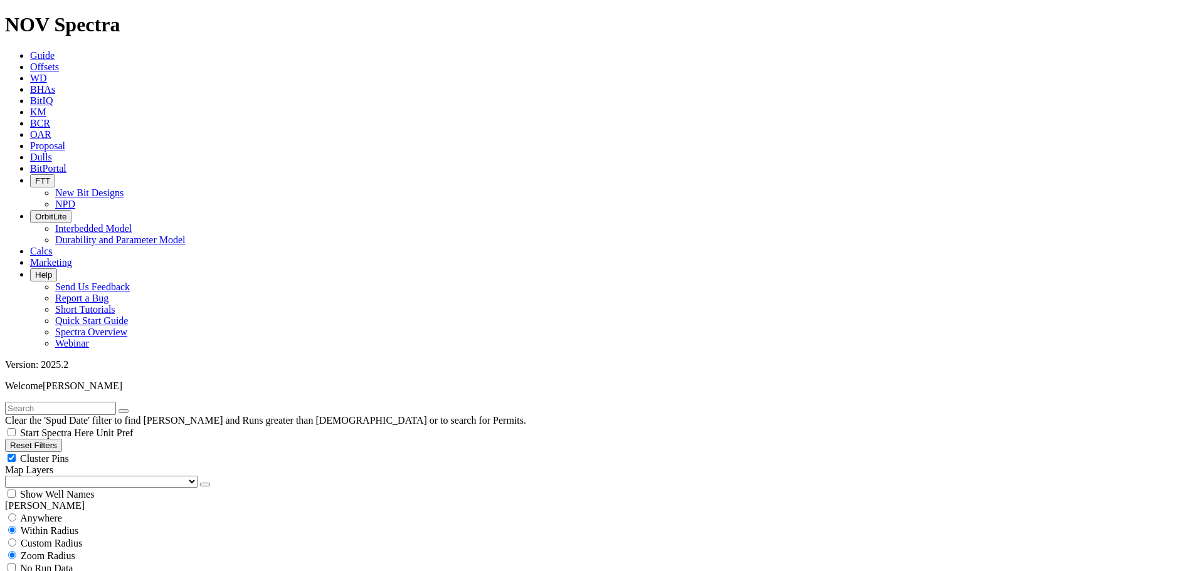
drag, startPoint x: 168, startPoint y: 342, endPoint x: 202, endPoint y: 344, distance: 33.9
drag, startPoint x: 72, startPoint y: 518, endPoint x: 80, endPoint y: 515, distance: 8.2
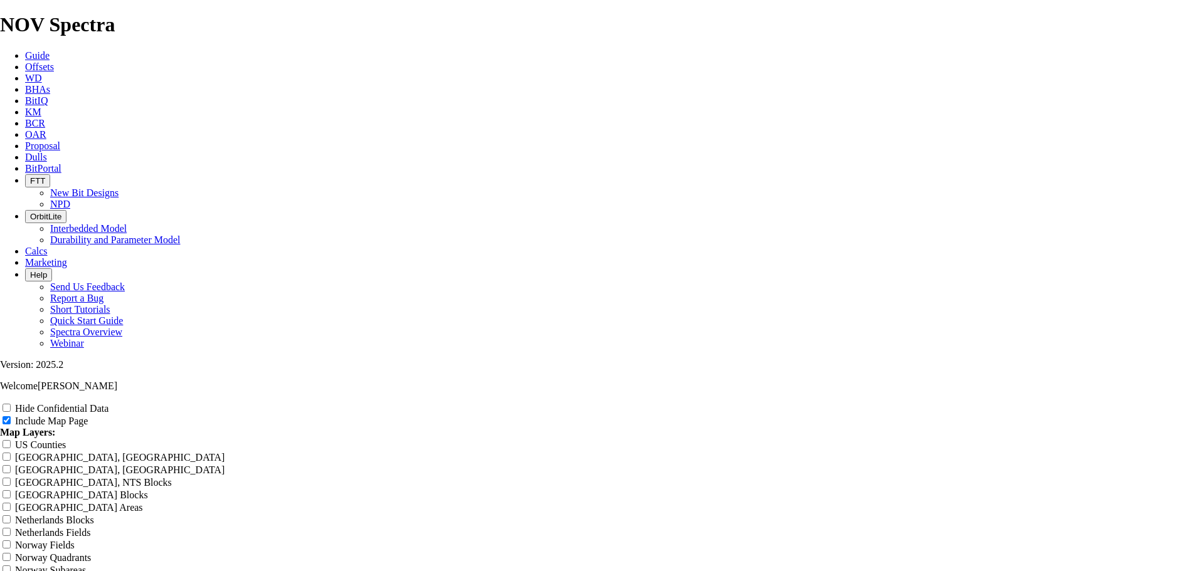
scroll to position [1609, 0]
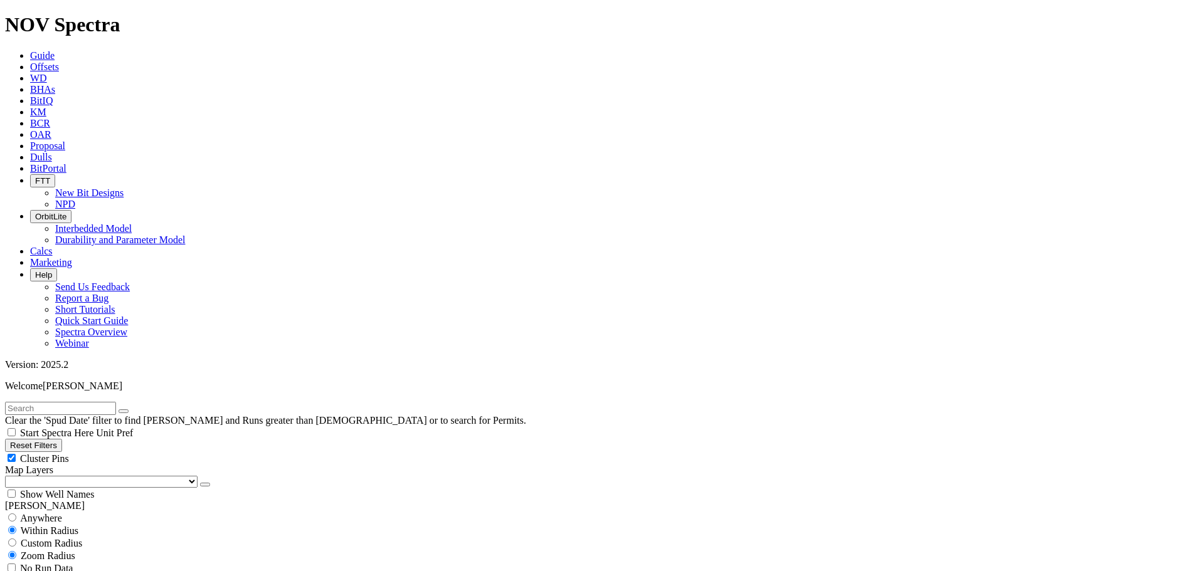
scroll to position [439, 0]
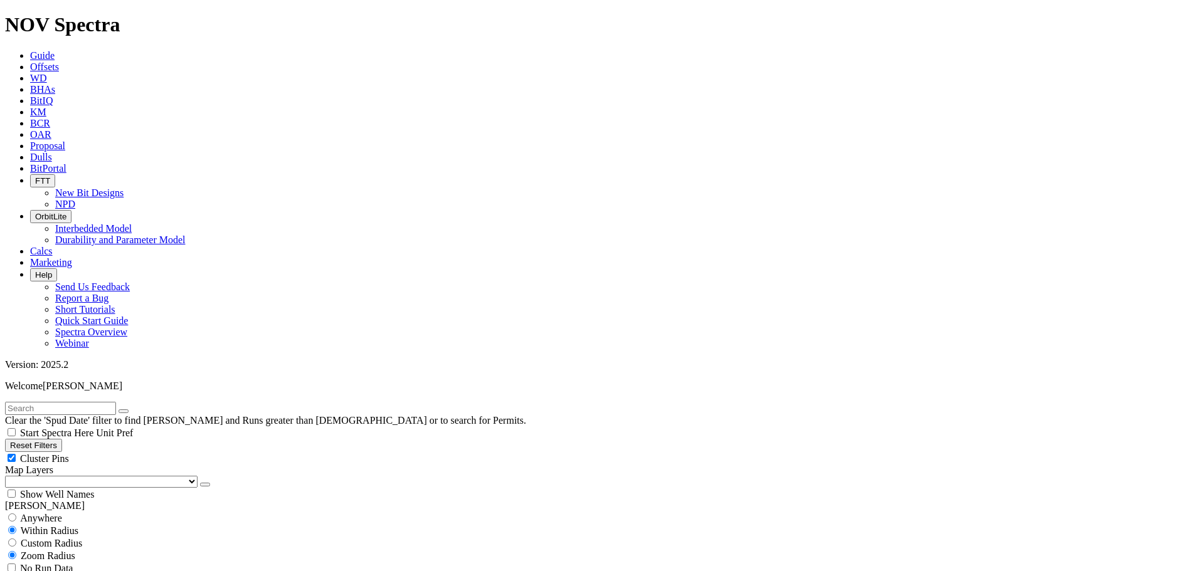
drag, startPoint x: 74, startPoint y: 380, endPoint x: 107, endPoint y: 382, distance: 32.7
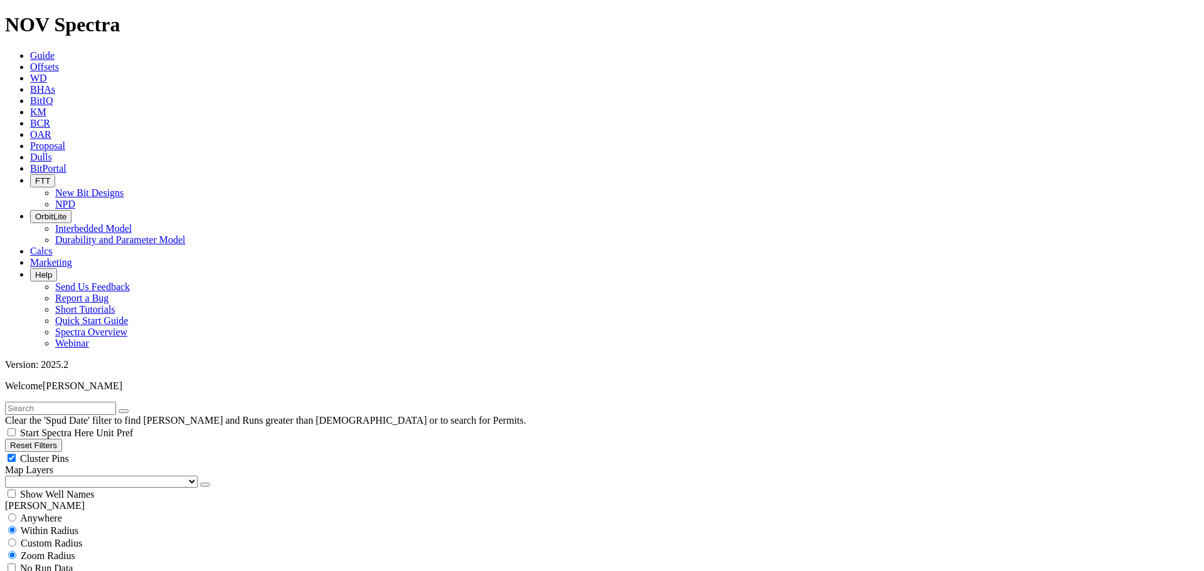
scroll to position [439, 0]
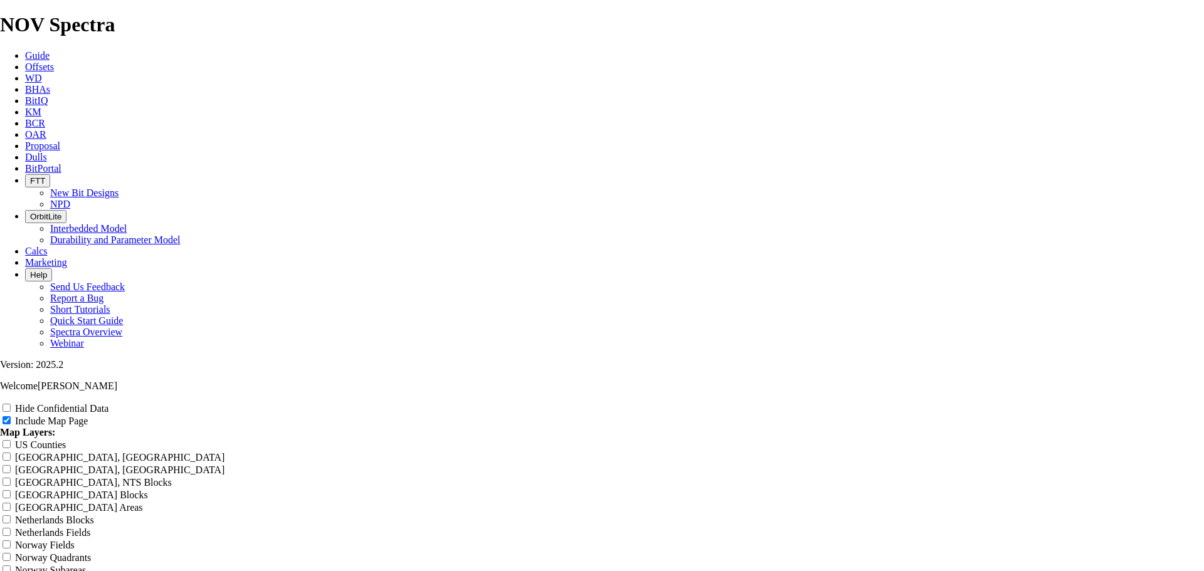
scroll to position [1605, 0]
drag, startPoint x: 715, startPoint y: 52, endPoint x: 476, endPoint y: 55, distance: 238.9
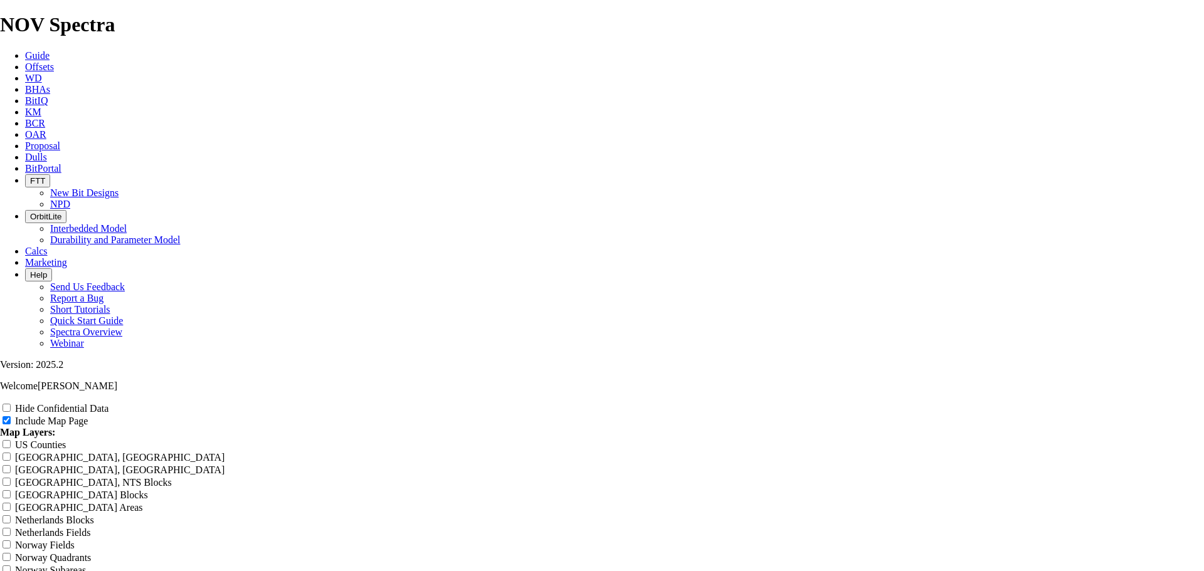
scroll to position [1367, 0]
drag, startPoint x: 673, startPoint y: 294, endPoint x: 485, endPoint y: 285, distance: 189.0
drag, startPoint x: 718, startPoint y: 293, endPoint x: 451, endPoint y: 278, distance: 267.6
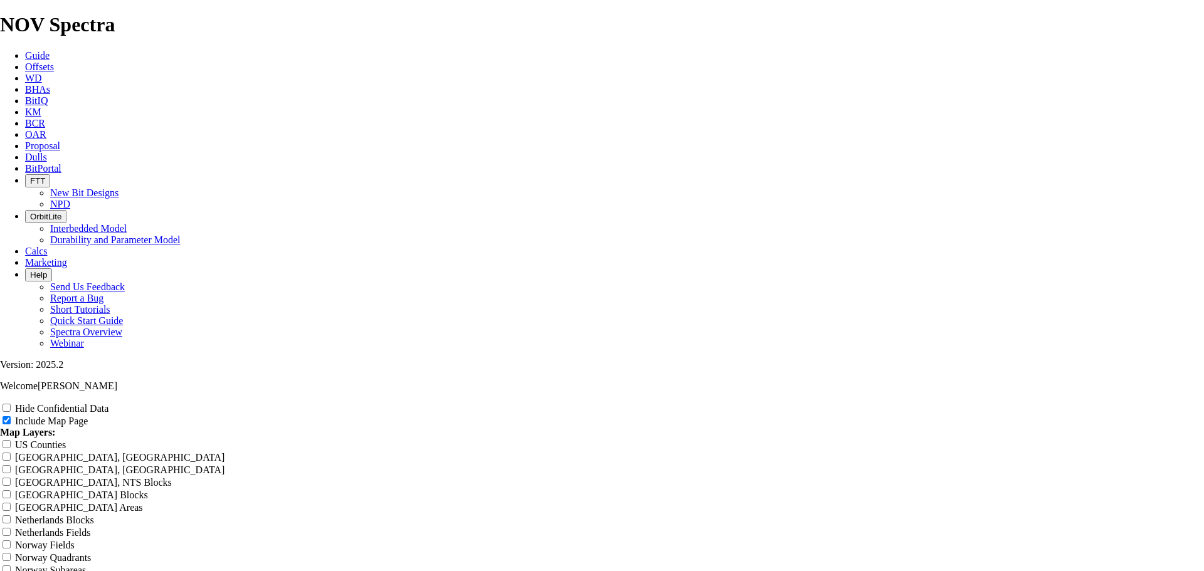
drag, startPoint x: 780, startPoint y: 256, endPoint x: 715, endPoint y: 256, distance: 64.6
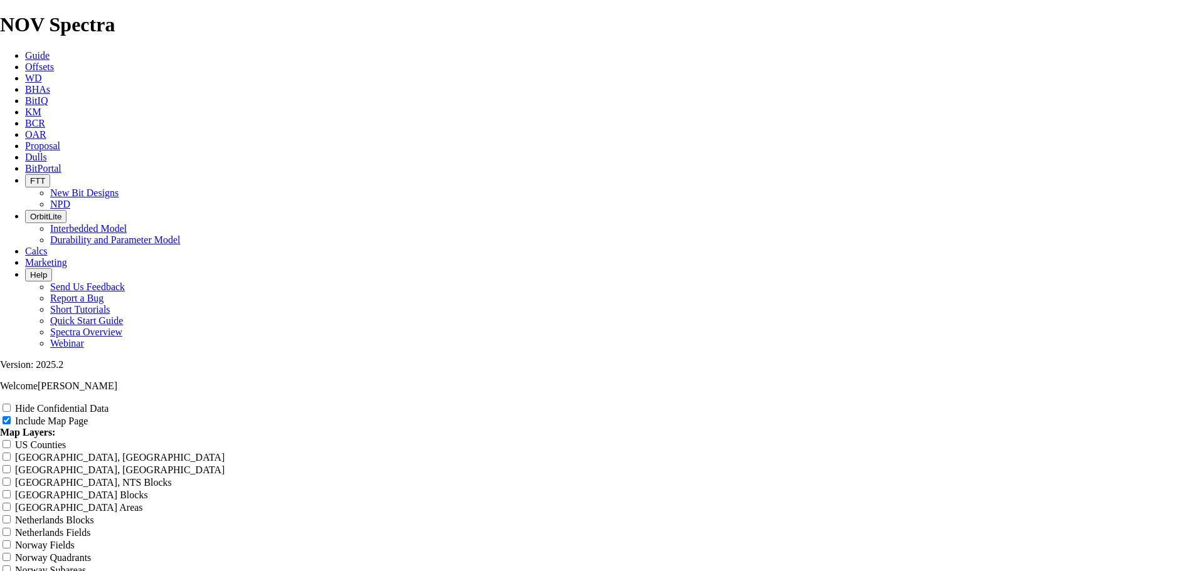
drag, startPoint x: 651, startPoint y: 259, endPoint x: 614, endPoint y: 262, distance: 36.5
drag, startPoint x: 781, startPoint y: 247, endPoint x: 789, endPoint y: 266, distance: 21.1
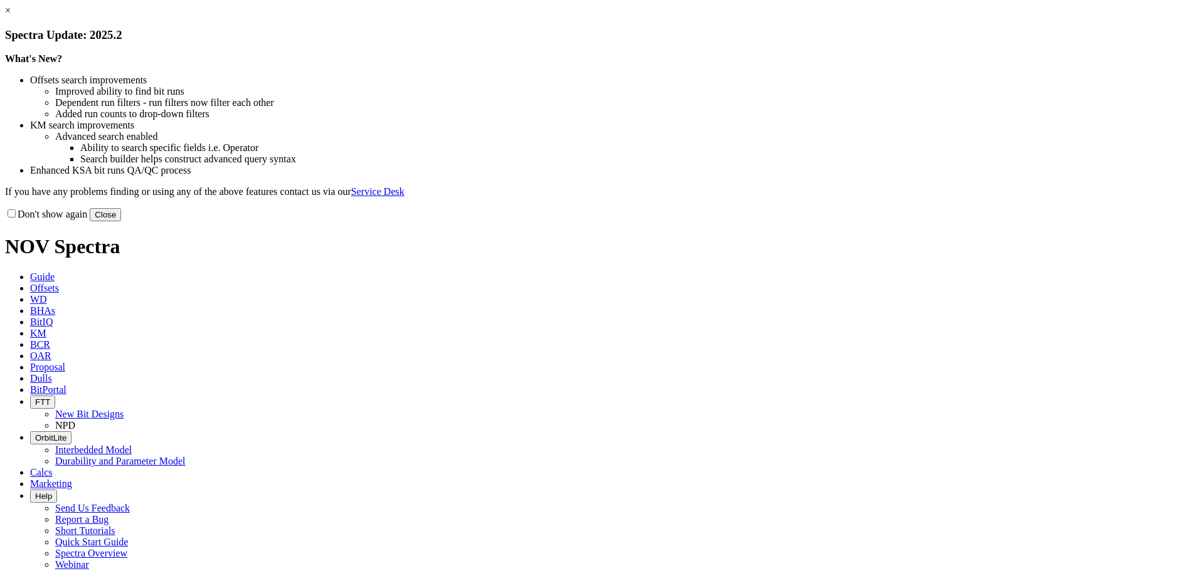
click at [121, 221] on button "Close" at bounding box center [105, 214] width 31 height 13
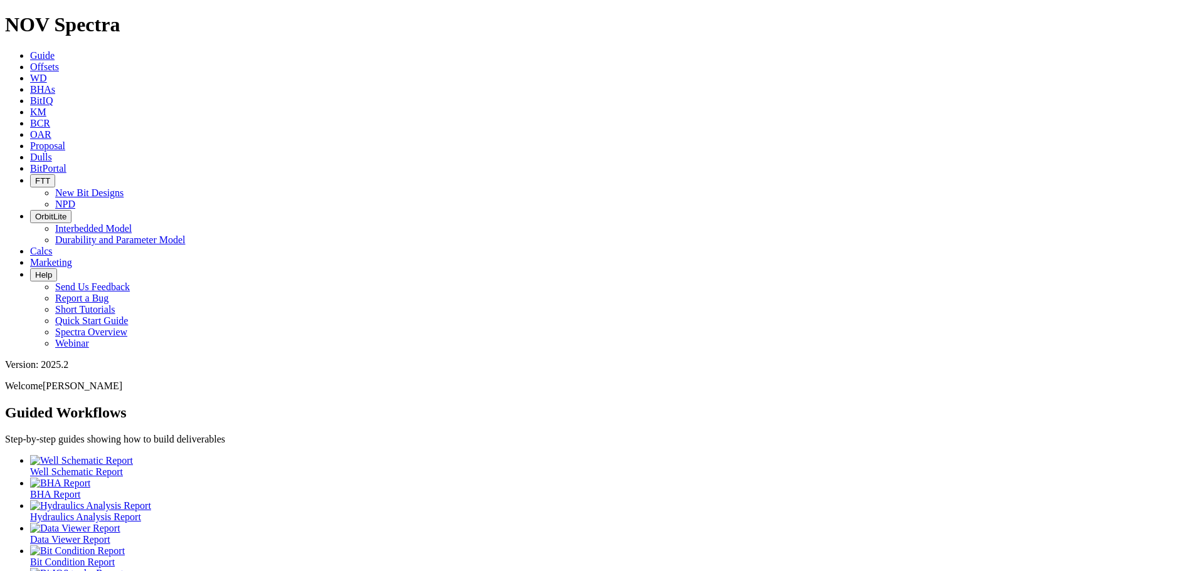
click at [59, 61] on link "Offsets" at bounding box center [44, 66] width 29 height 11
